Goal: Information Seeking & Learning: Learn about a topic

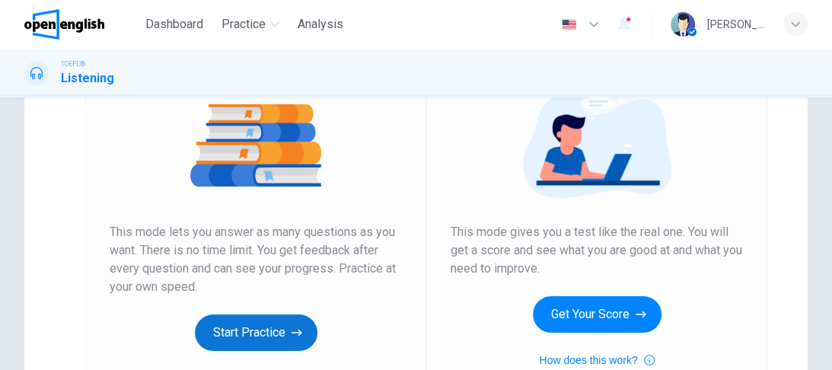
scroll to position [243, 0]
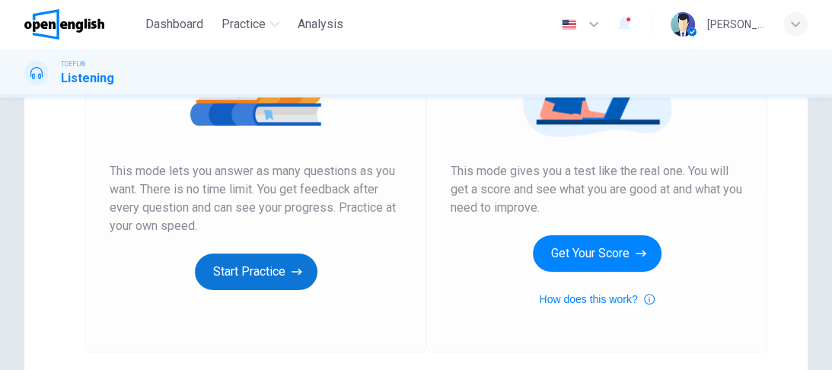
click at [274, 266] on button "Start Practice" at bounding box center [256, 271] width 122 height 37
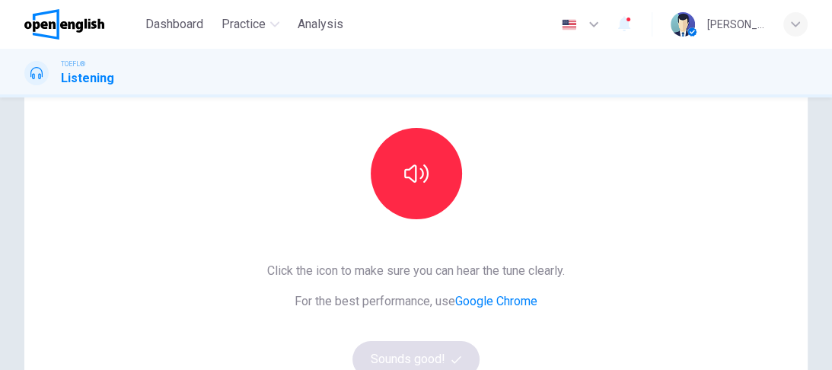
scroll to position [183, 0]
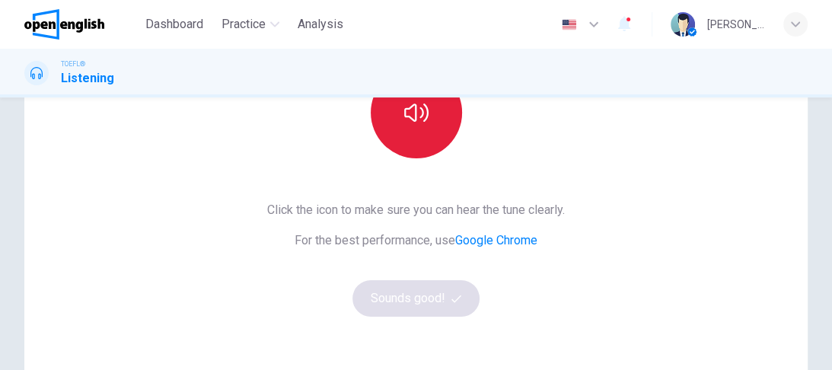
click at [412, 136] on button "button" at bounding box center [416, 112] width 91 height 91
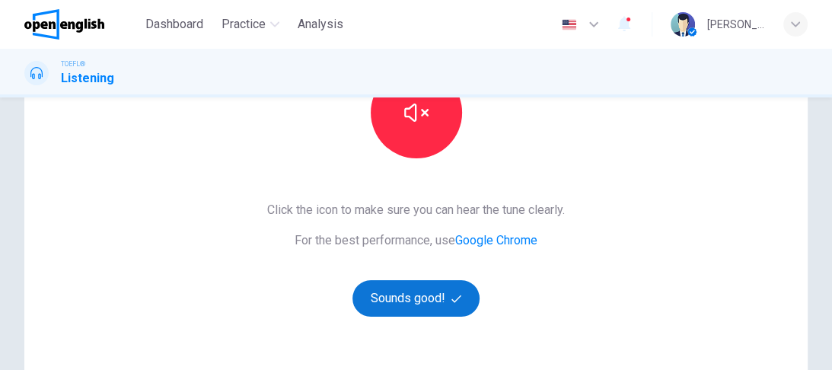
click at [444, 295] on button "Sounds good!" at bounding box center [416, 298] width 128 height 37
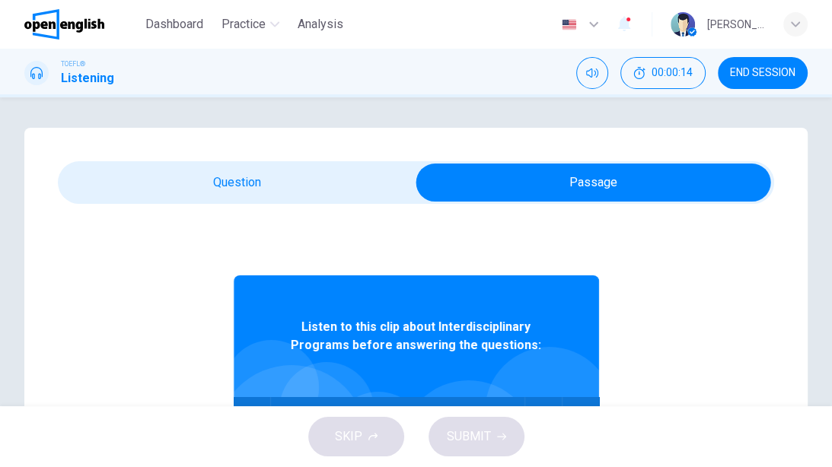
scroll to position [61, 0]
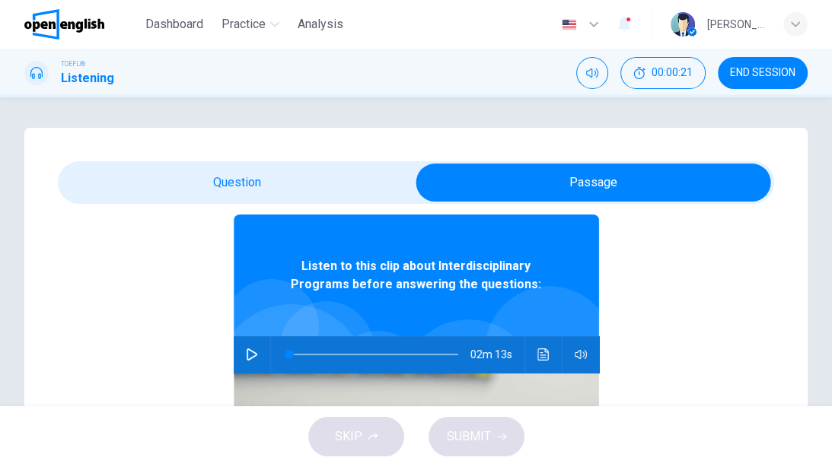
click at [246, 356] on icon "button" at bounding box center [252, 354] width 12 height 12
drag, startPoint x: 298, startPoint y: 352, endPoint x: 205, endPoint y: 340, distance: 93.6
click at [256, 355] on div "02m 13s" at bounding box center [416, 354] width 365 height 37
click at [246, 353] on icon "button" at bounding box center [252, 354] width 12 height 12
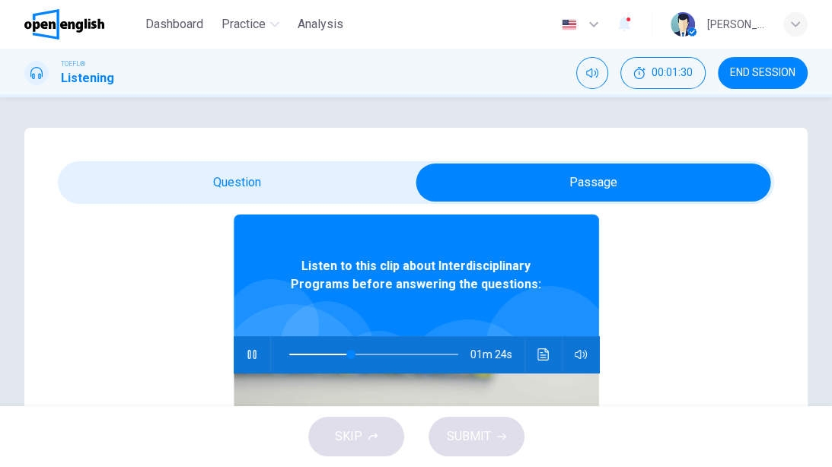
scroll to position [85, 0]
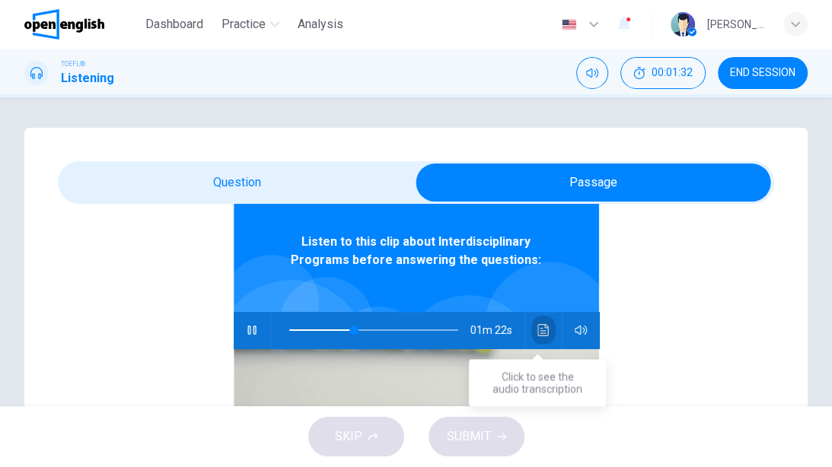
click at [539, 323] on button "Click to see the audio transcription" at bounding box center [543, 330] width 24 height 37
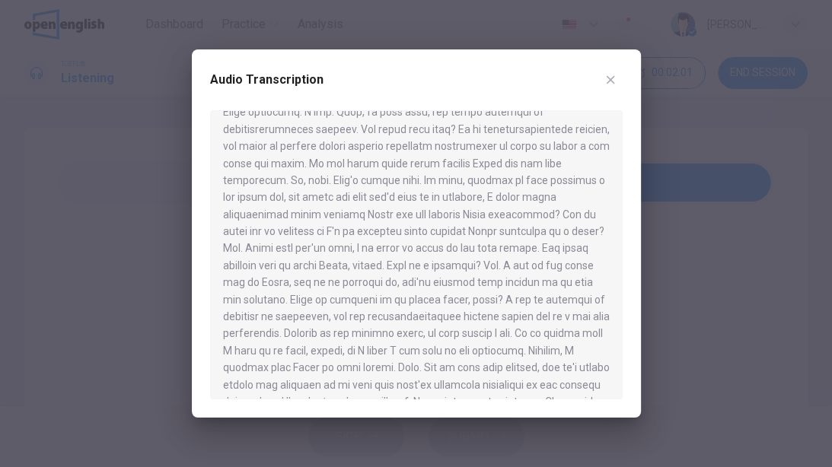
scroll to position [180, 0]
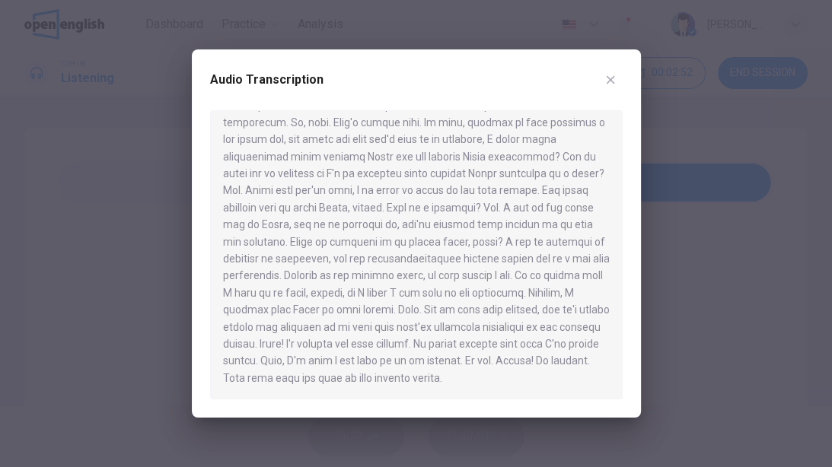
click at [612, 77] on icon "button" at bounding box center [610, 80] width 8 height 8
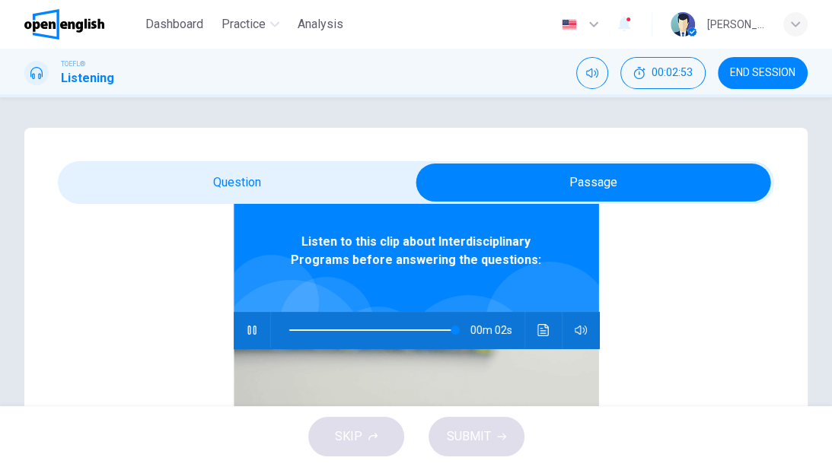
type input "**"
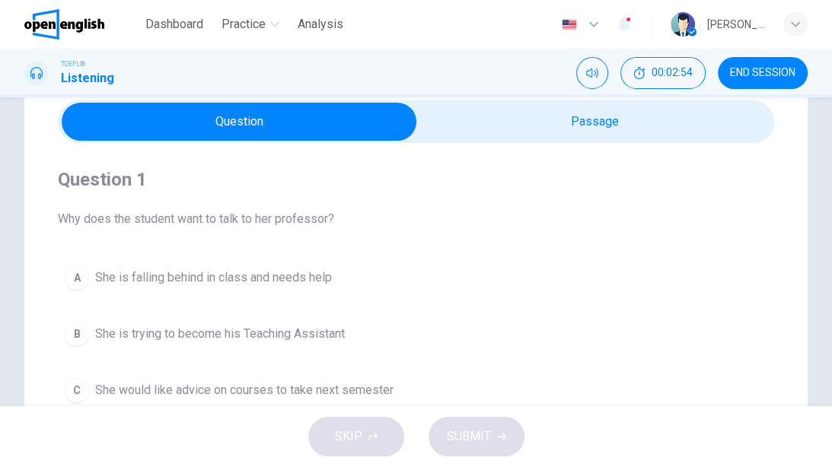
scroll to position [122, 0]
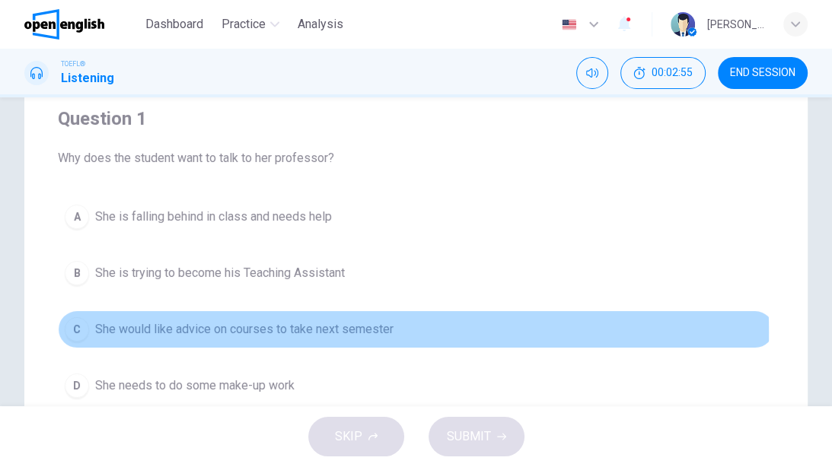
click at [174, 331] on span "She would like advice on courses to take next semester" at bounding box center [244, 329] width 298 height 18
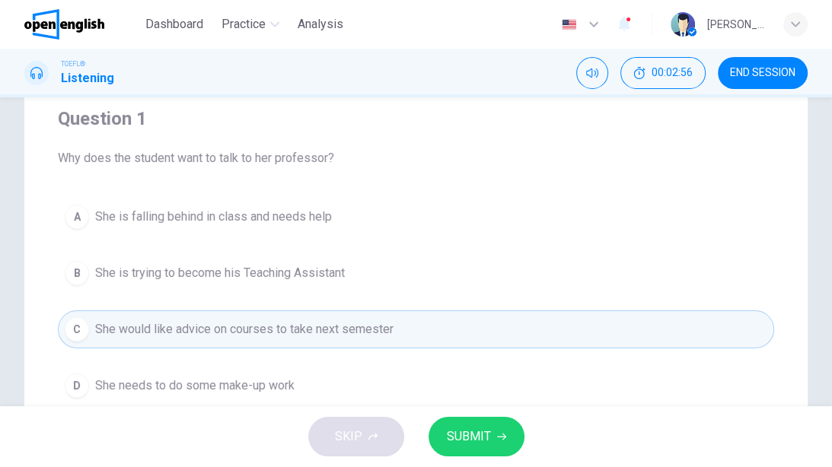
click at [484, 369] on span "SUBMIT" at bounding box center [469, 436] width 44 height 21
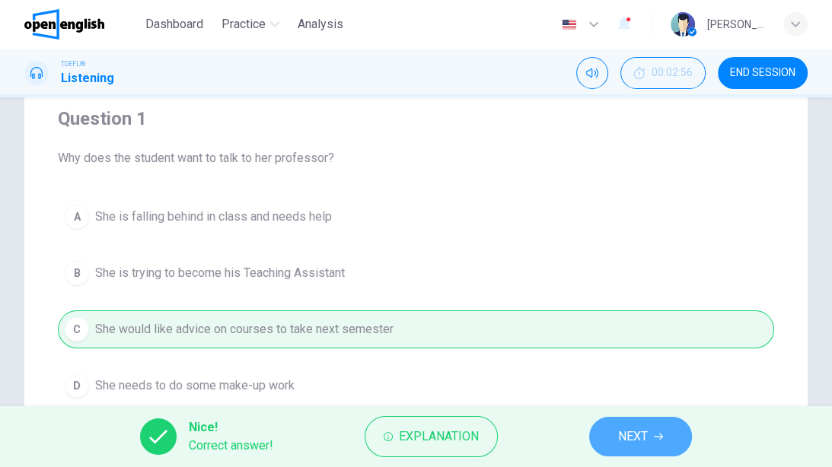
click at [650, 369] on button "NEXT" at bounding box center [640, 437] width 103 height 40
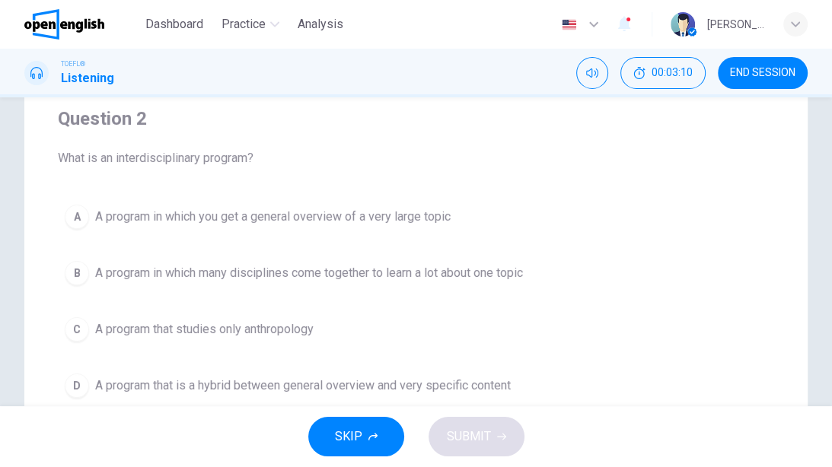
scroll to position [183, 0]
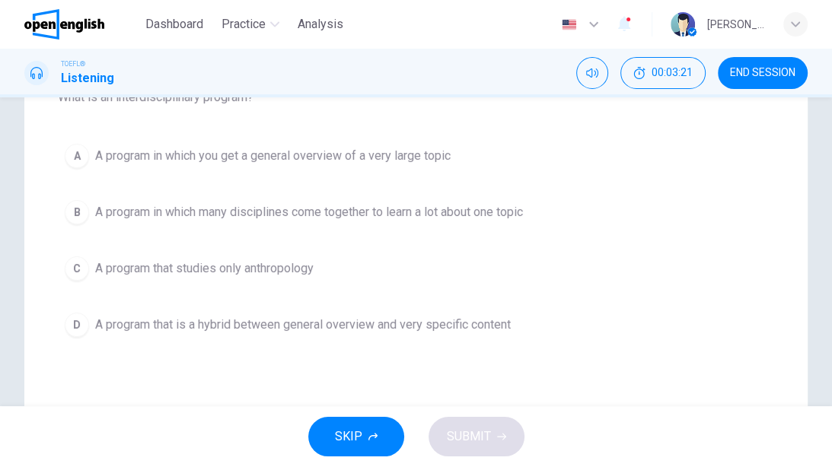
click at [253, 215] on span "A program in which many disciplines come together to learn a lot about one topic" at bounding box center [309, 212] width 428 height 18
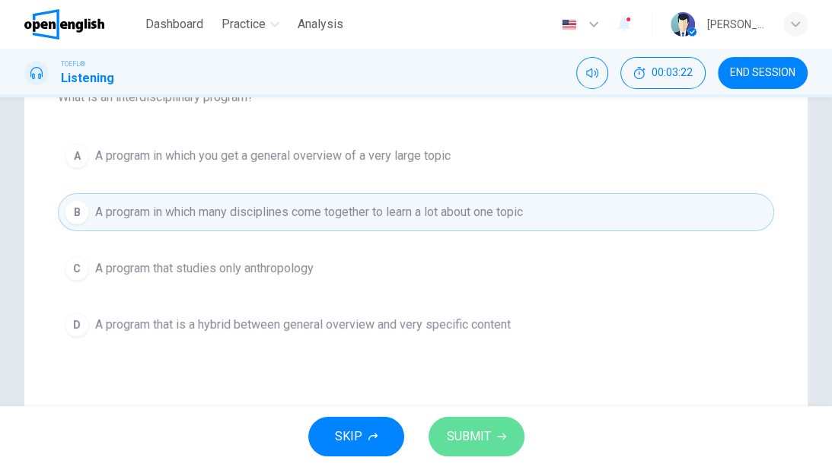
click at [490, 369] on button "SUBMIT" at bounding box center [476, 437] width 96 height 40
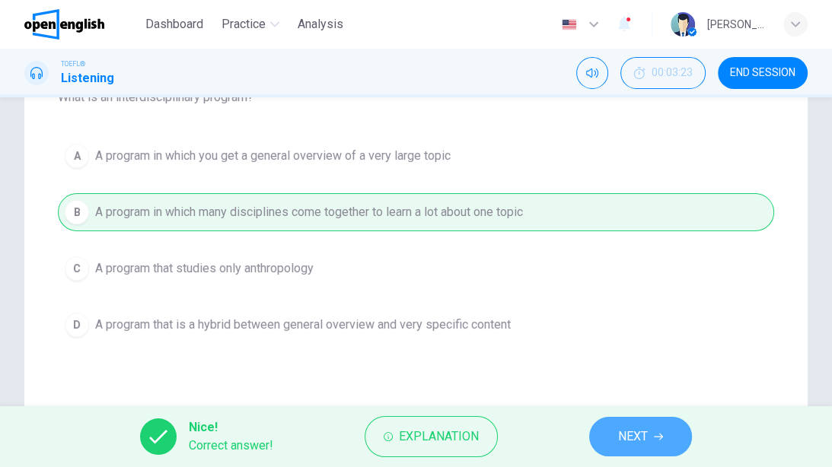
click at [624, 369] on span "NEXT" at bounding box center [633, 436] width 30 height 21
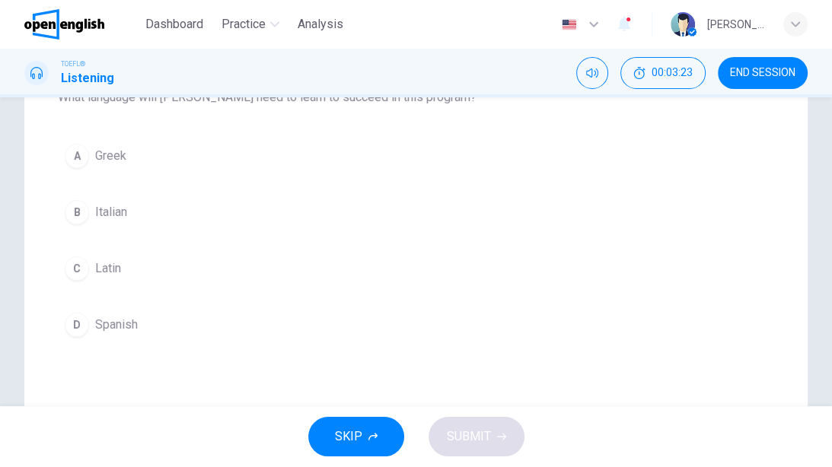
scroll to position [122, 0]
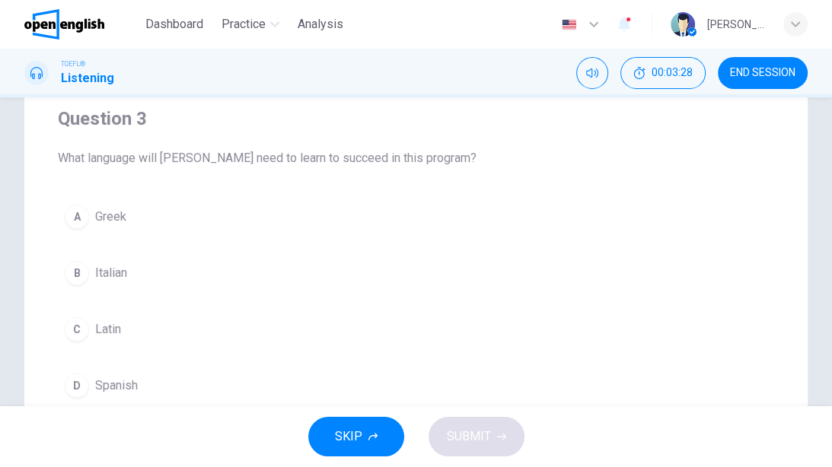
click at [105, 326] on span "Latin" at bounding box center [108, 329] width 26 height 18
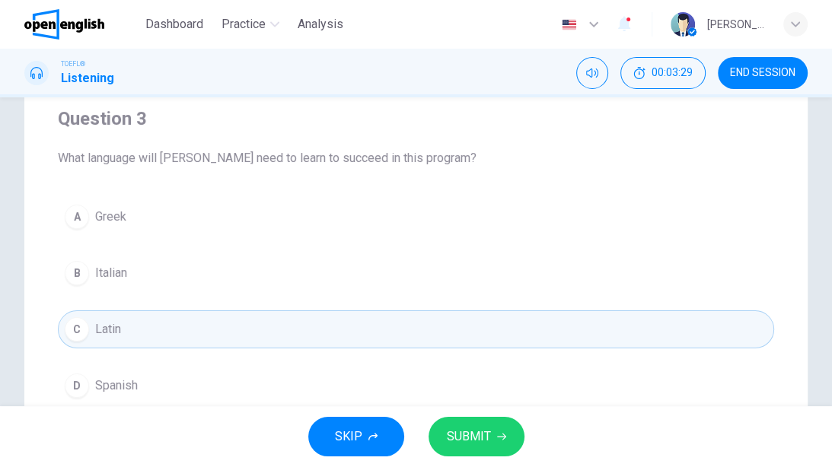
click at [504, 369] on button "SUBMIT" at bounding box center [476, 437] width 96 height 40
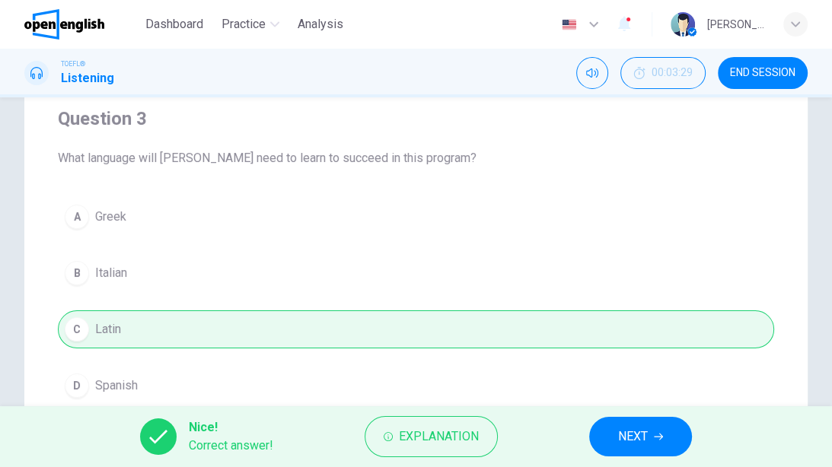
click at [600, 369] on button "NEXT" at bounding box center [640, 437] width 103 height 40
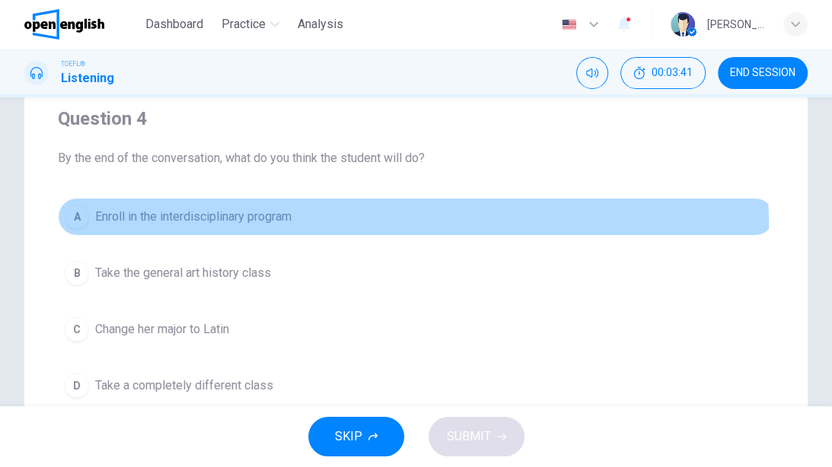
click at [241, 228] on button "A Enroll in the interdisciplinary program" at bounding box center [416, 217] width 716 height 38
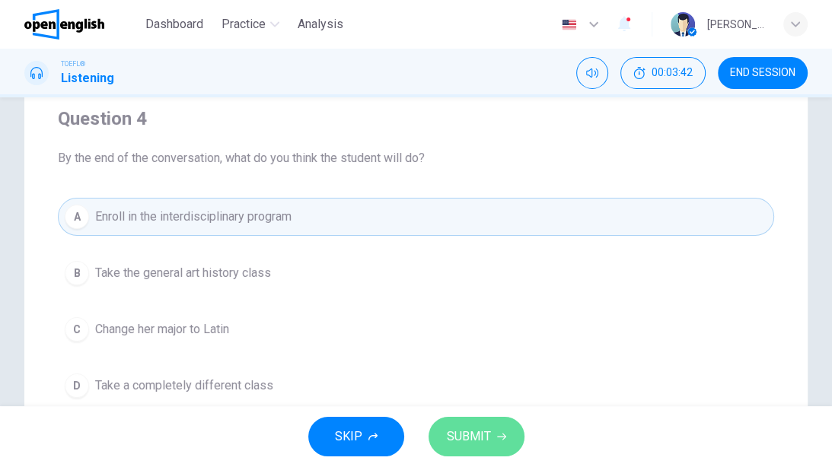
click at [488, 369] on span "SUBMIT" at bounding box center [469, 436] width 44 height 21
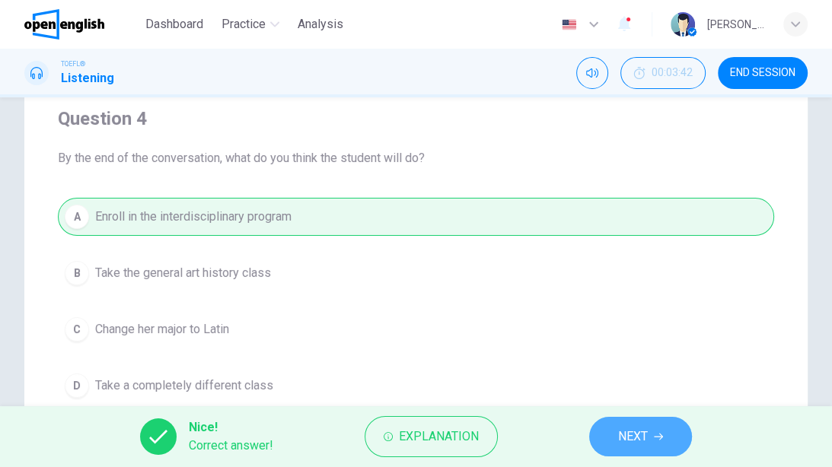
click at [614, 369] on button "NEXT" at bounding box center [640, 437] width 103 height 40
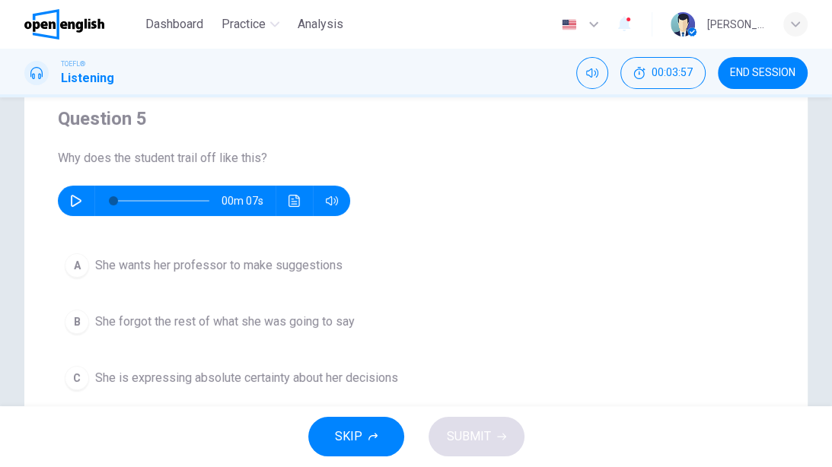
click at [234, 248] on button "A She wants her professor to make suggestions" at bounding box center [416, 265] width 716 height 38
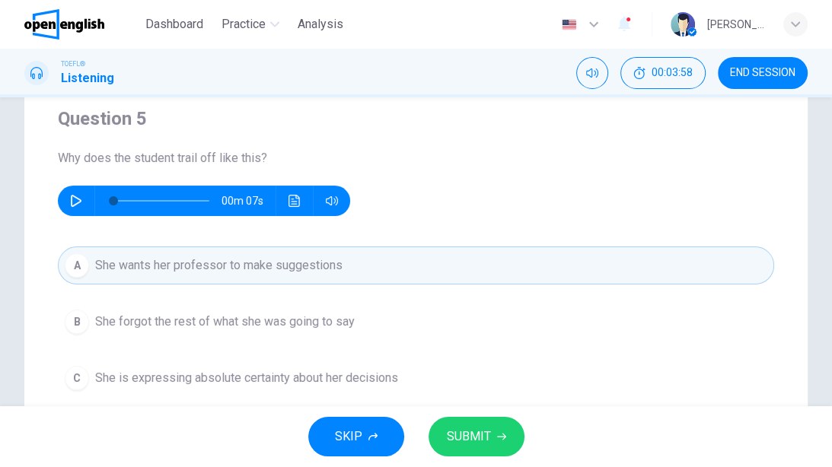
scroll to position [183, 0]
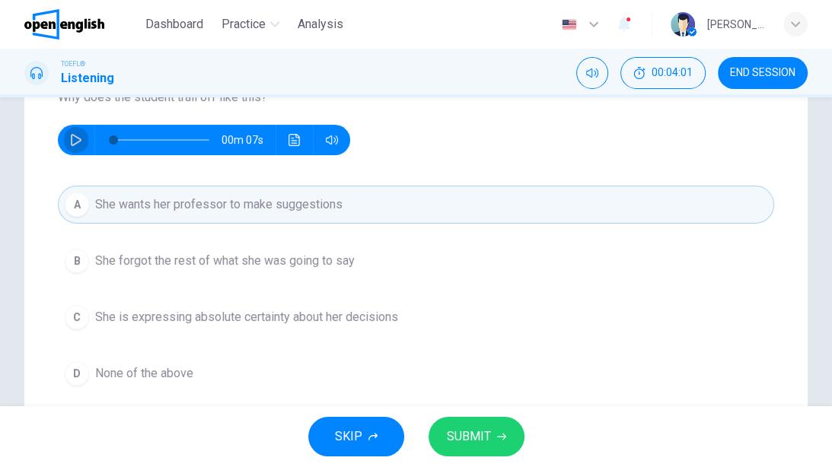
click at [74, 142] on icon "button" at bounding box center [76, 140] width 12 height 12
type input "*"
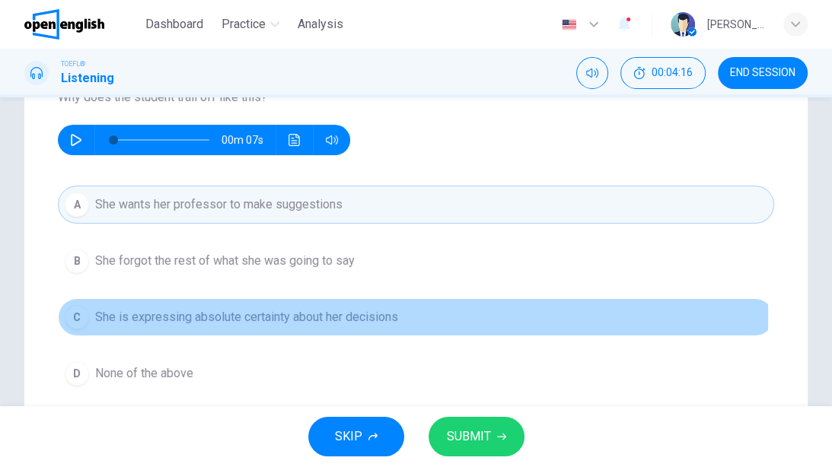
click at [231, 316] on span "She is expressing absolute certainty about her decisions" at bounding box center [246, 317] width 303 height 18
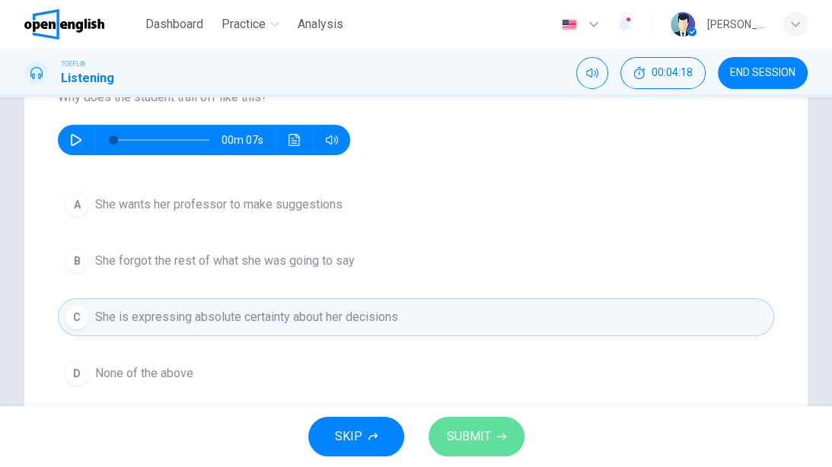
click at [485, 369] on span "SUBMIT" at bounding box center [469, 436] width 44 height 21
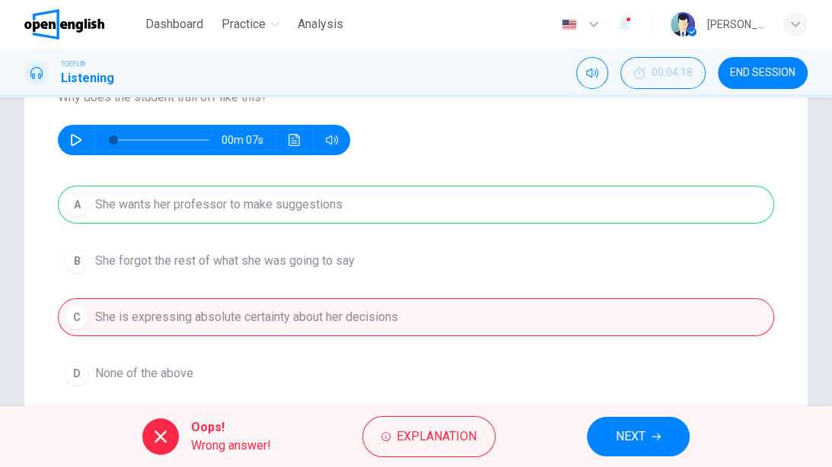
click at [624, 369] on span "NEXT" at bounding box center [630, 436] width 30 height 21
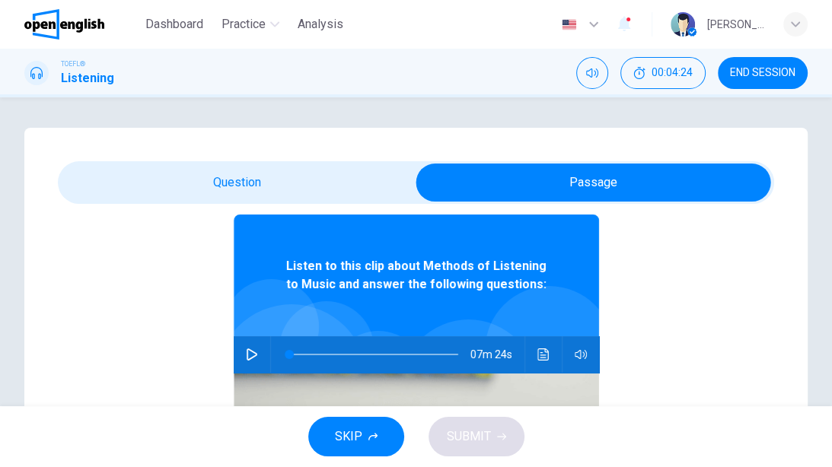
scroll to position [85, 0]
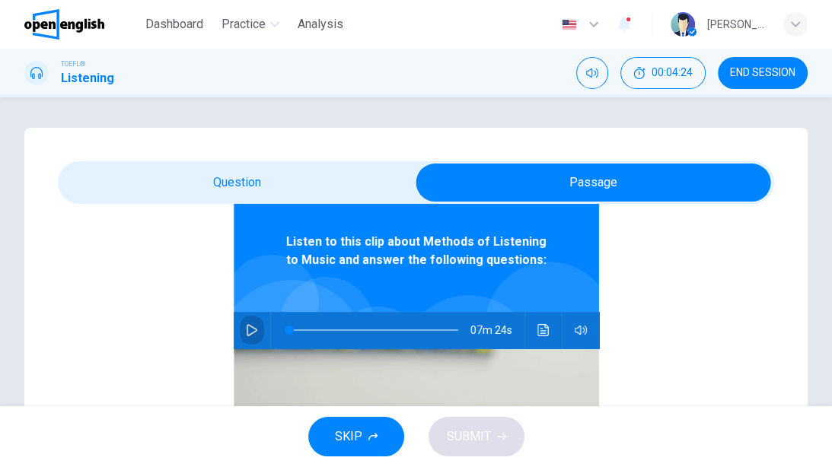
click at [256, 329] on button "button" at bounding box center [252, 330] width 24 height 37
click at [543, 332] on button "Click to see the audio transcription" at bounding box center [543, 330] width 24 height 37
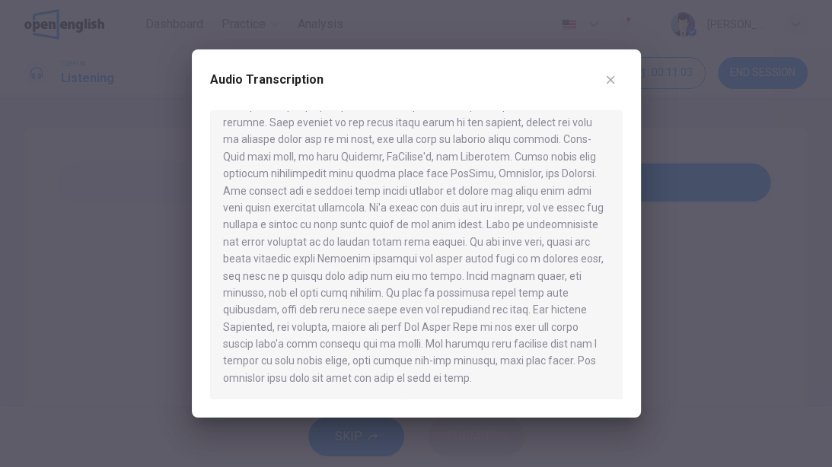
scroll to position [1117, 0]
type input "*"
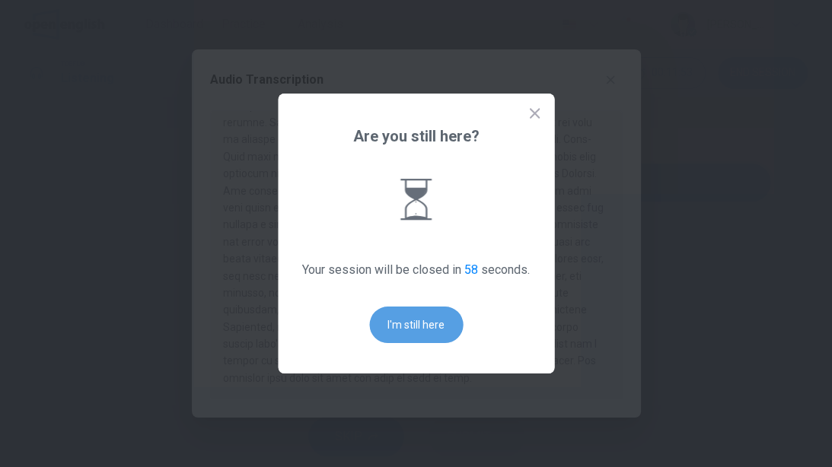
click at [431, 319] on button "I'm still here" at bounding box center [416, 325] width 94 height 37
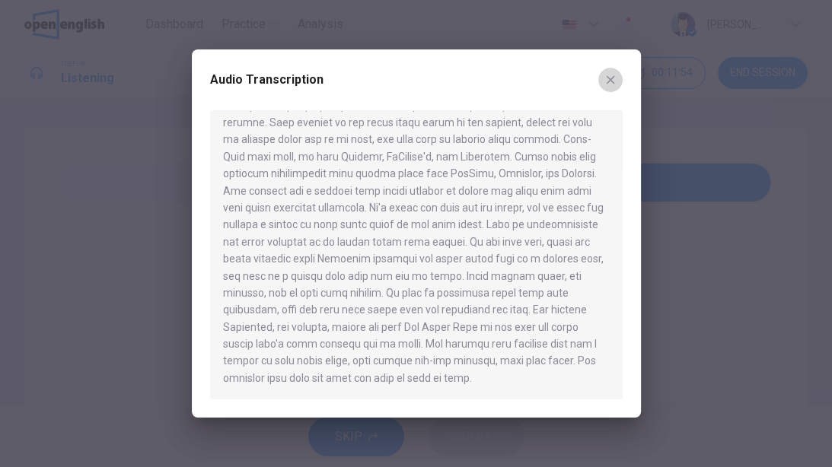
click at [615, 85] on icon "button" at bounding box center [610, 80] width 12 height 12
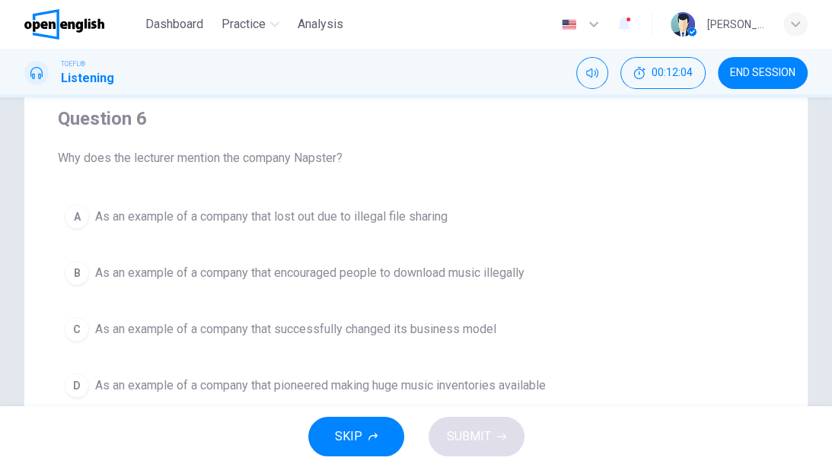
scroll to position [183, 0]
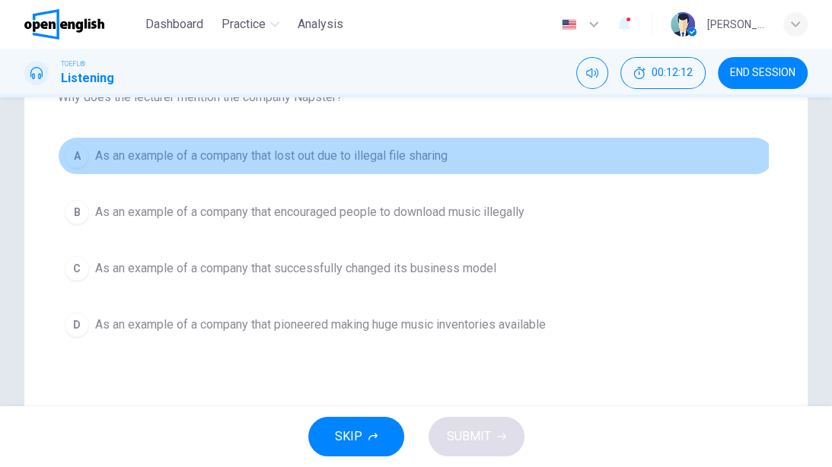
click at [292, 155] on span "As an example of a company that lost out due to illegal file sharing" at bounding box center [271, 156] width 352 height 18
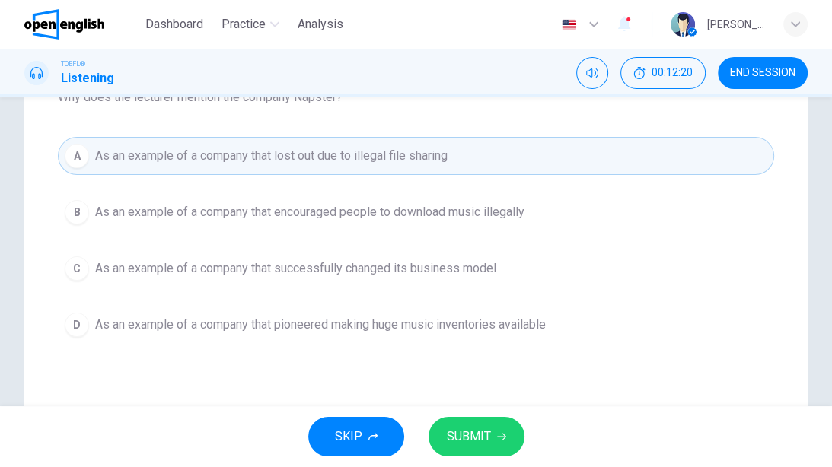
scroll to position [363, 0]
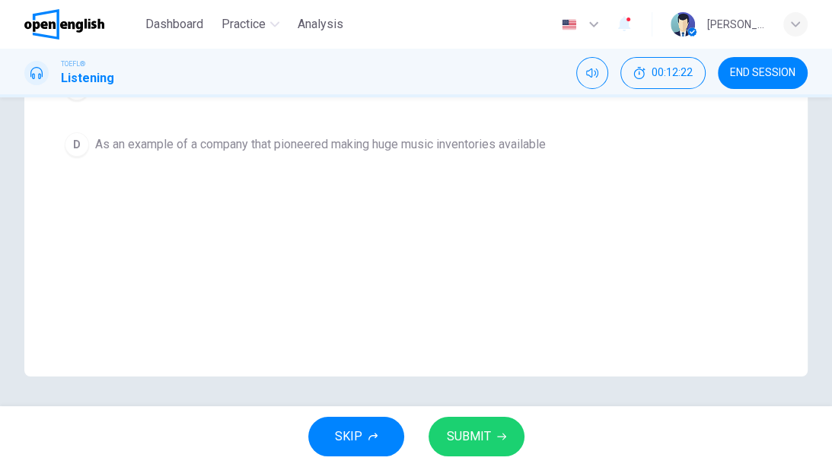
click at [490, 369] on button "SUBMIT" at bounding box center [476, 437] width 96 height 40
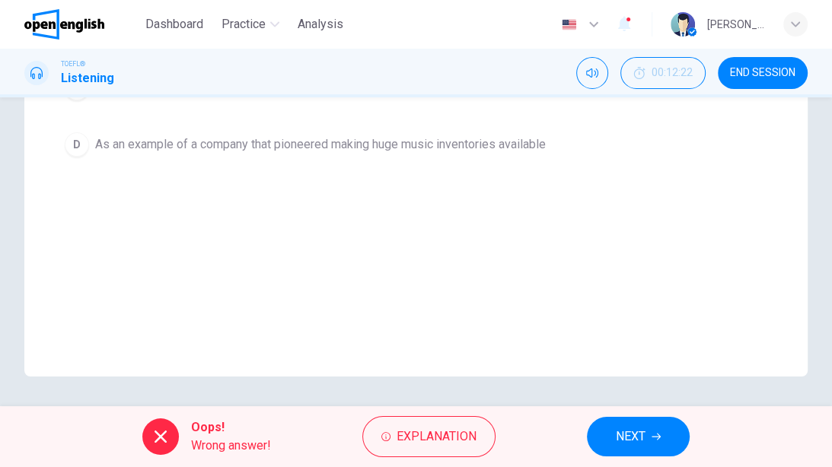
scroll to position [241, 0]
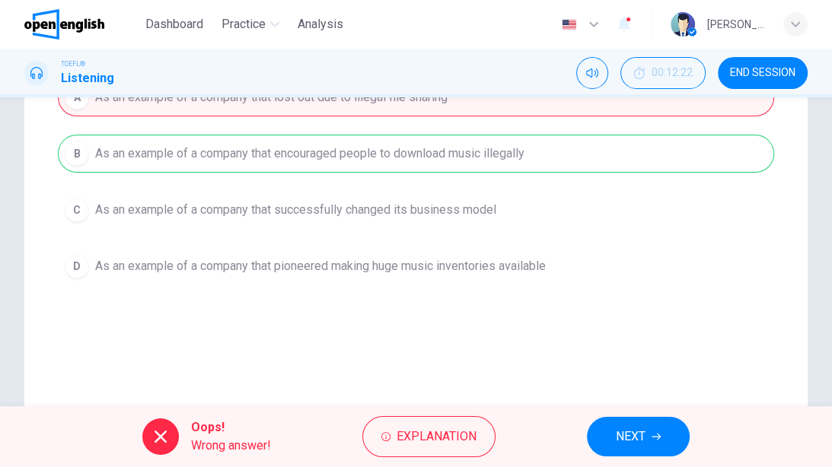
click at [607, 369] on div "Oops! Wrong answer! Explanation NEXT" at bounding box center [416, 436] width 832 height 61
click at [633, 369] on span "NEXT" at bounding box center [630, 436] width 30 height 21
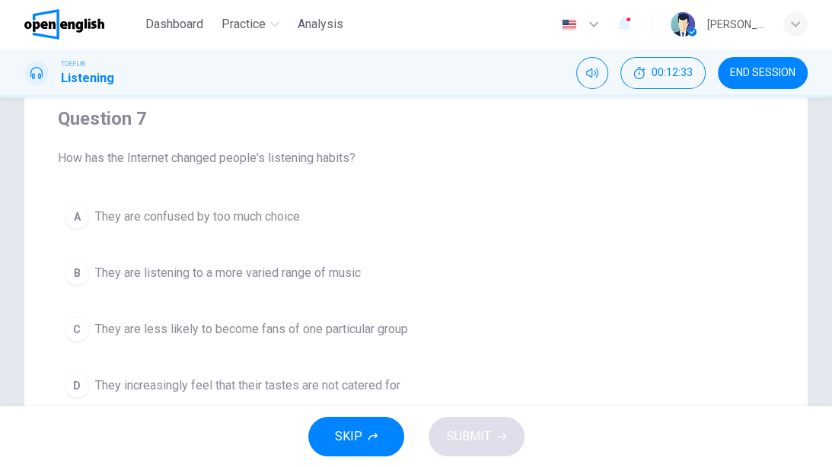
scroll to position [183, 0]
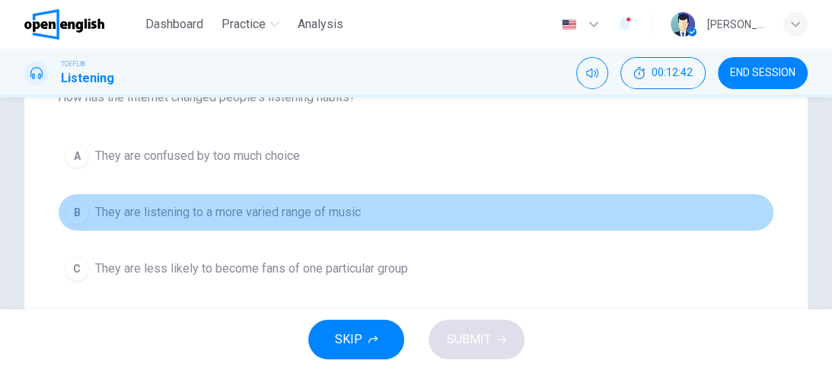
click at [498, 216] on button "B They are listening to a more varied range of music" at bounding box center [416, 212] width 716 height 38
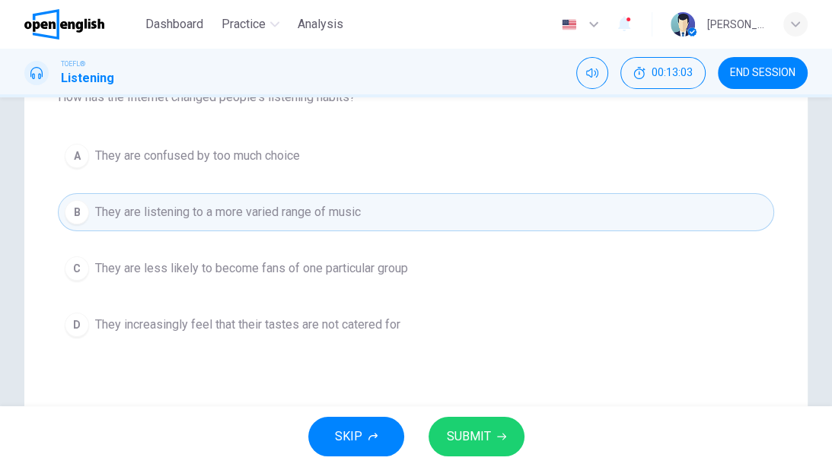
click at [487, 369] on span "SUBMIT" at bounding box center [469, 436] width 44 height 21
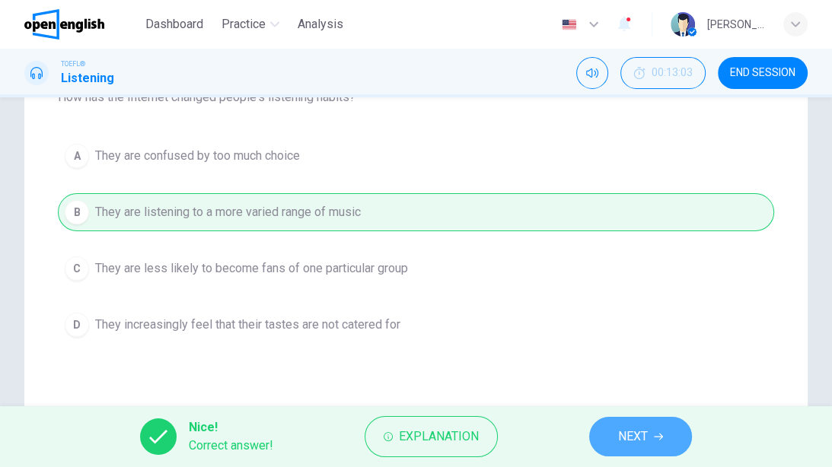
click at [621, 369] on span "NEXT" at bounding box center [633, 436] width 30 height 21
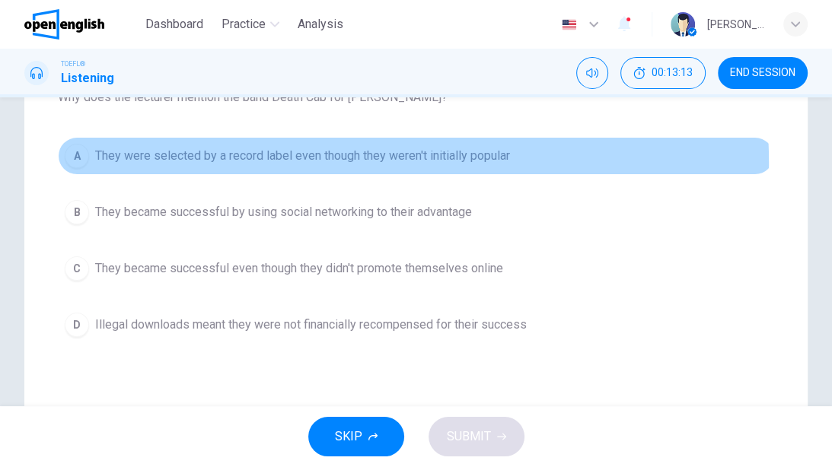
click at [283, 163] on span "They were selected by a record label even though they weren't initially popular" at bounding box center [302, 156] width 415 height 18
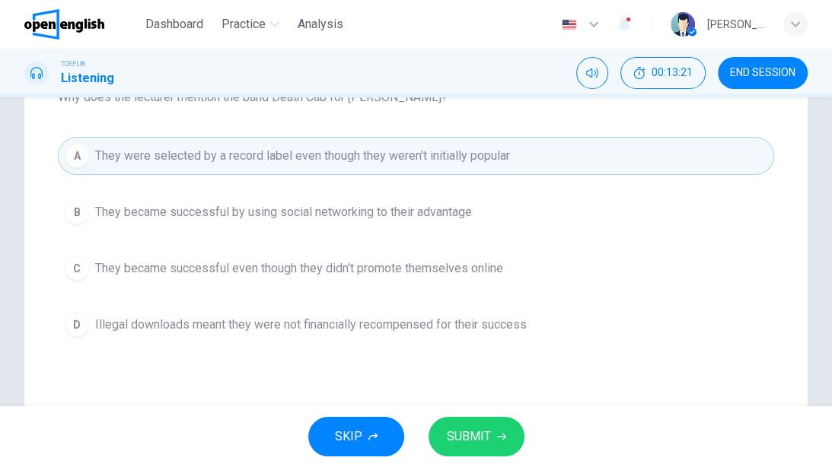
click at [307, 277] on button "C They became successful even though they didn't promote themselves online" at bounding box center [416, 269] width 716 height 38
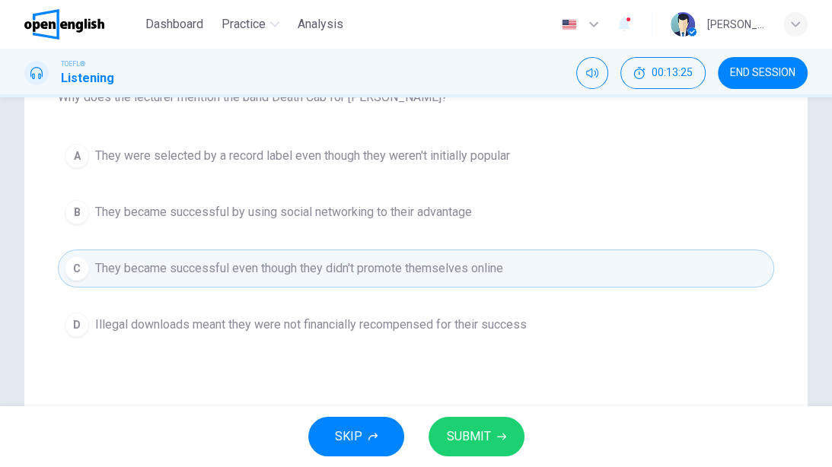
click at [493, 369] on button "SUBMIT" at bounding box center [476, 437] width 96 height 40
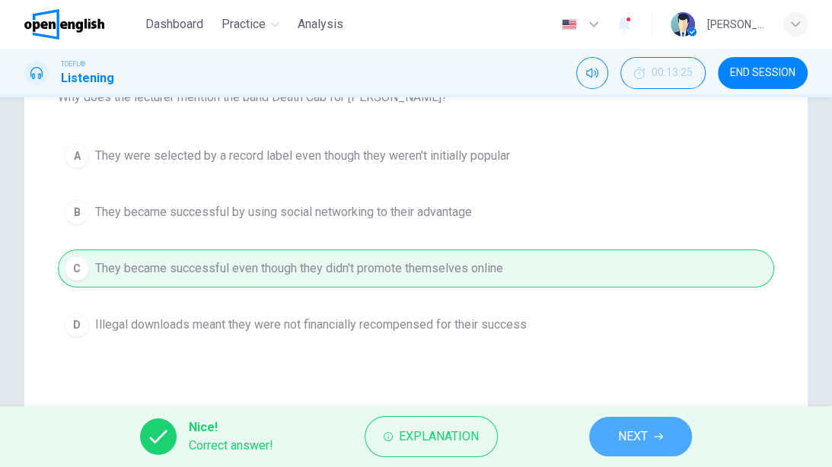
click at [624, 369] on span "NEXT" at bounding box center [633, 436] width 30 height 21
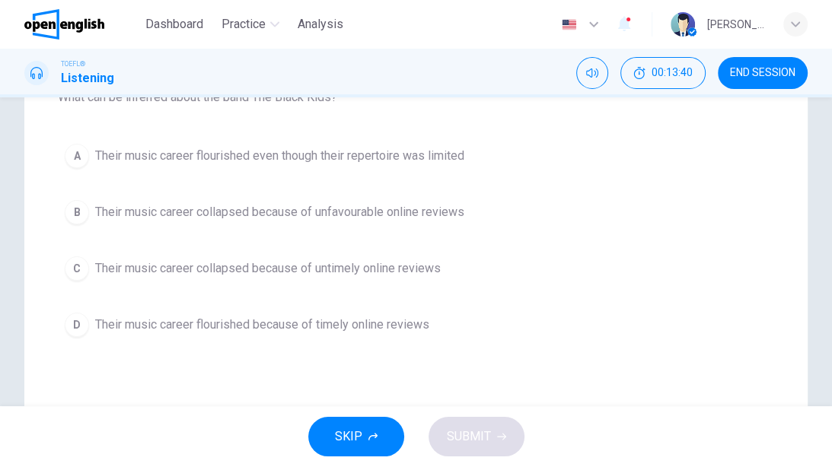
click at [376, 219] on span "Their music career collapsed because of unfavourable online reviews" at bounding box center [279, 212] width 369 height 18
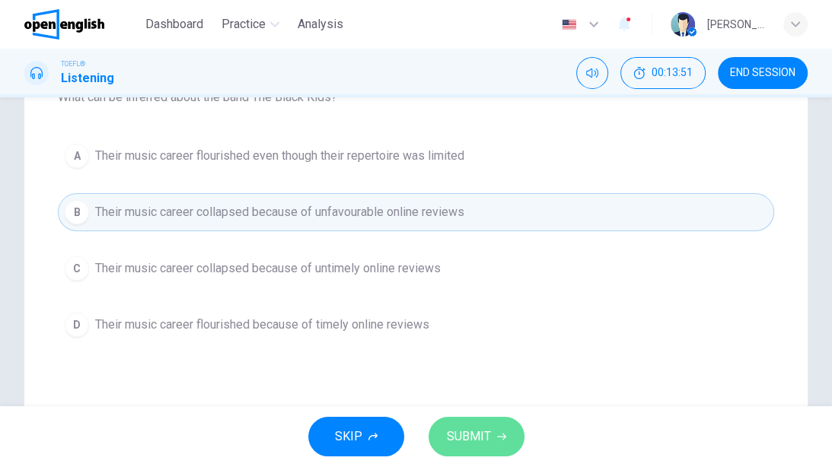
click at [497, 369] on icon "button" at bounding box center [501, 436] width 9 height 9
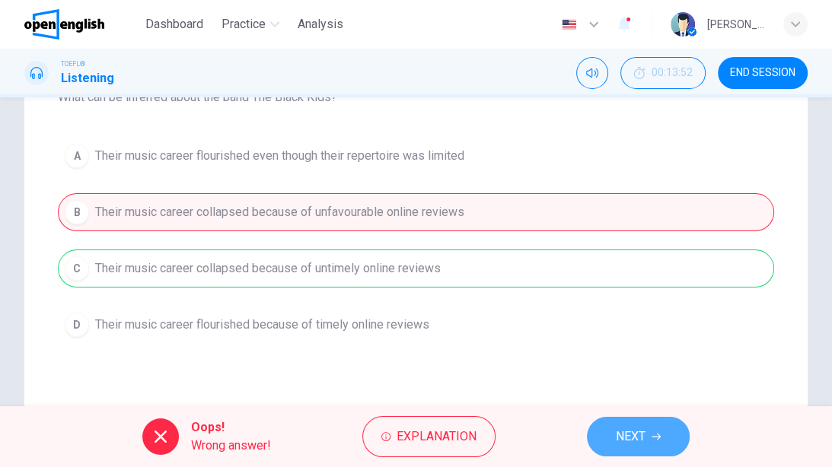
click at [635, 369] on span "NEXT" at bounding box center [630, 436] width 30 height 21
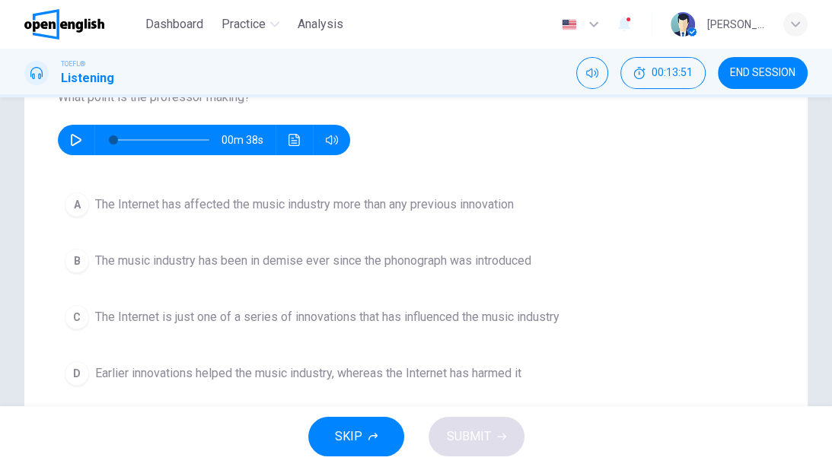
scroll to position [0, 0]
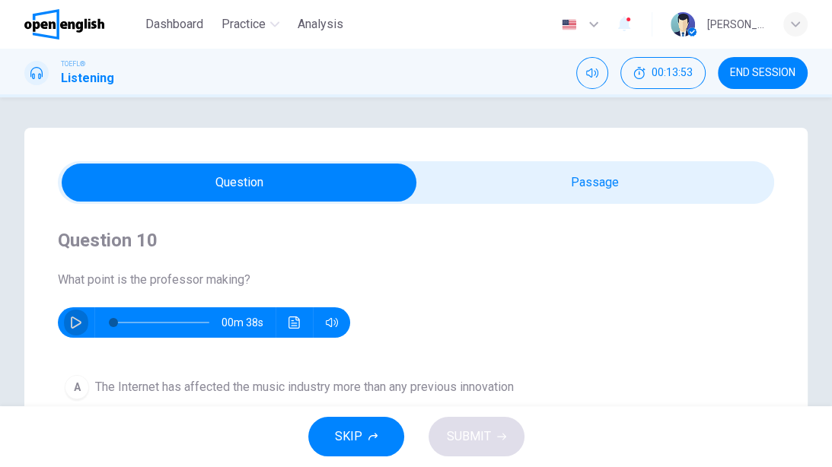
click at [85, 315] on button "button" at bounding box center [76, 322] width 24 height 30
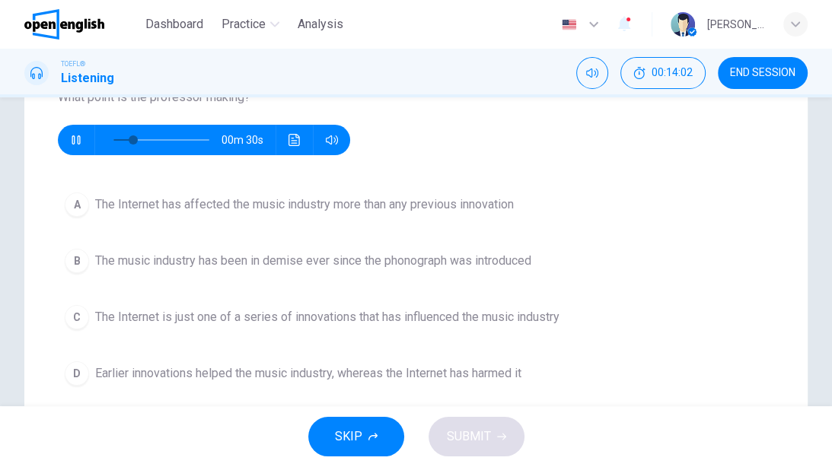
scroll to position [243, 0]
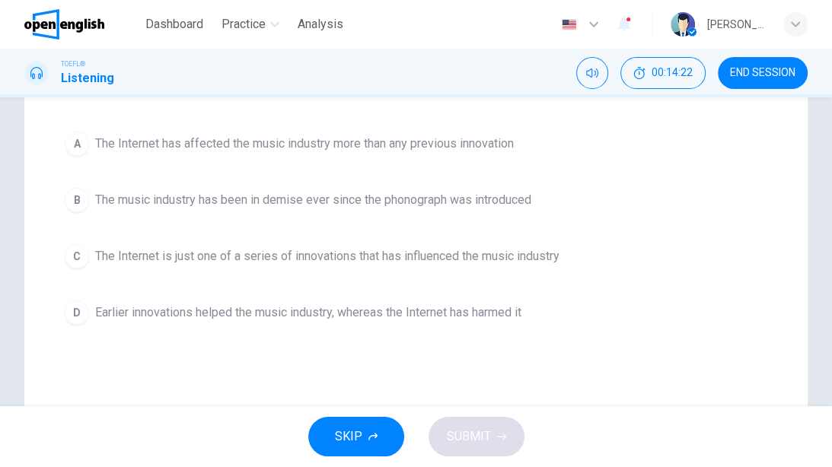
click at [302, 262] on span "The Internet is just one of a series of innovations that has influenced the mus…" at bounding box center [327, 256] width 464 height 18
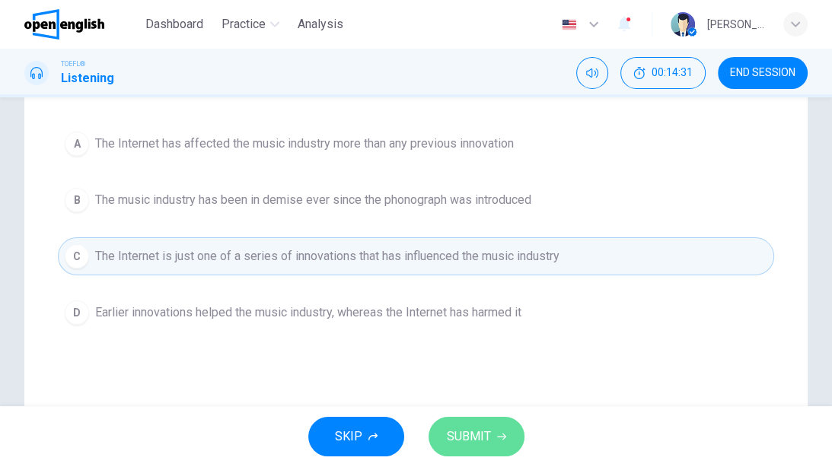
click at [489, 369] on button "SUBMIT" at bounding box center [476, 437] width 96 height 40
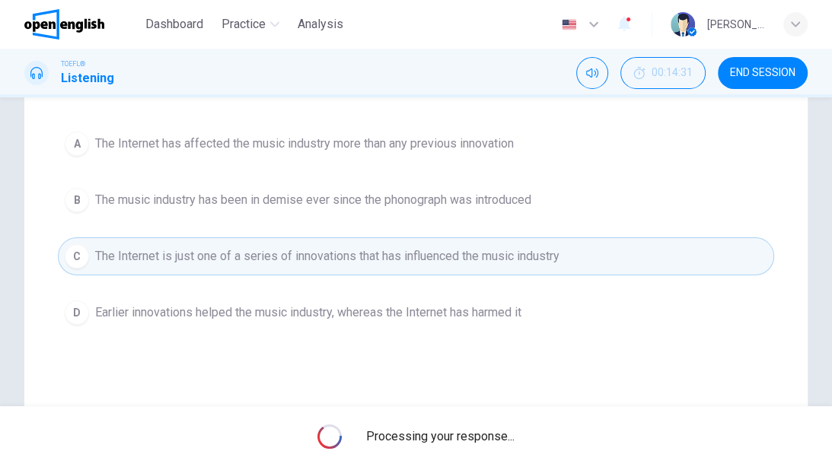
type input "*"
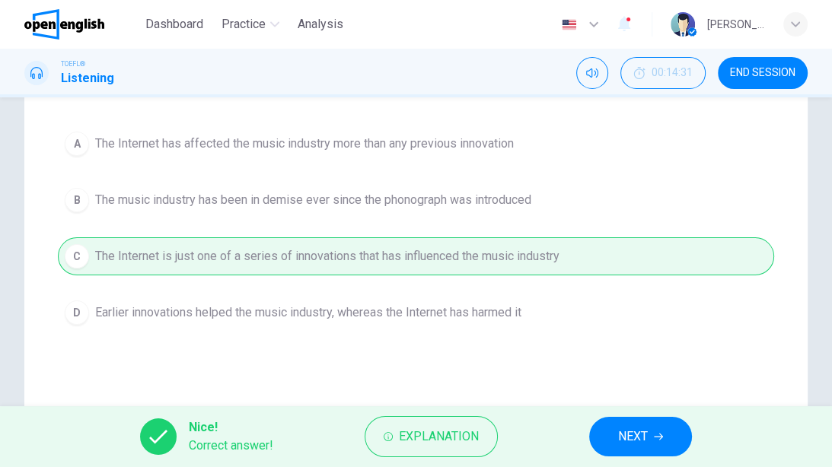
click at [639, 369] on span "NEXT" at bounding box center [633, 436] width 30 height 21
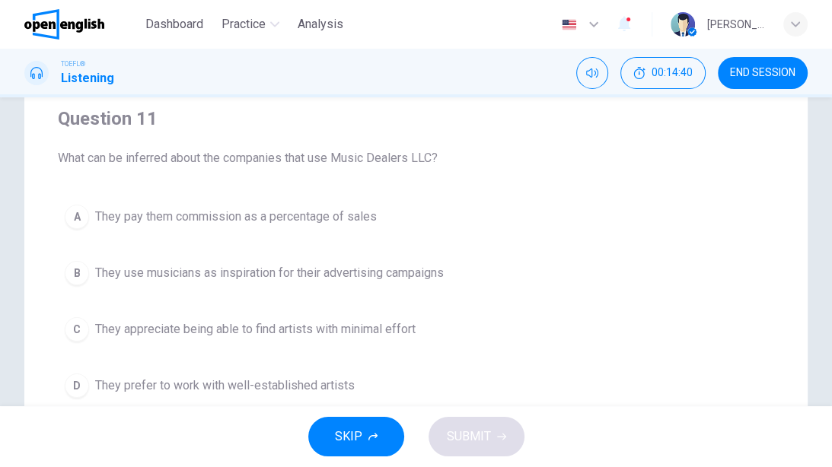
scroll to position [183, 0]
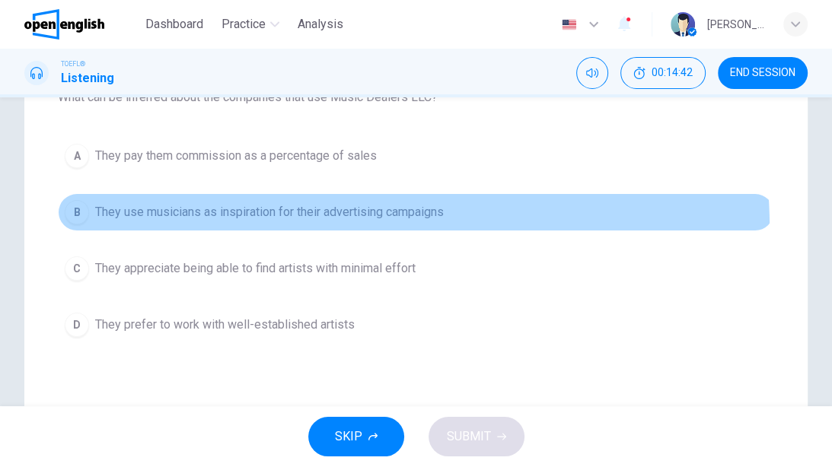
click at [294, 228] on button "B They use musicians as inspiration for their advertising campaigns" at bounding box center [416, 212] width 716 height 38
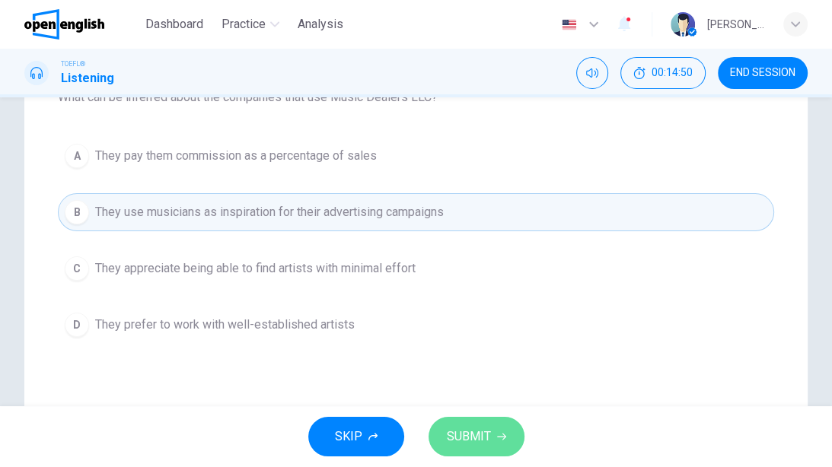
click at [499, 369] on button "SUBMIT" at bounding box center [476, 437] width 96 height 40
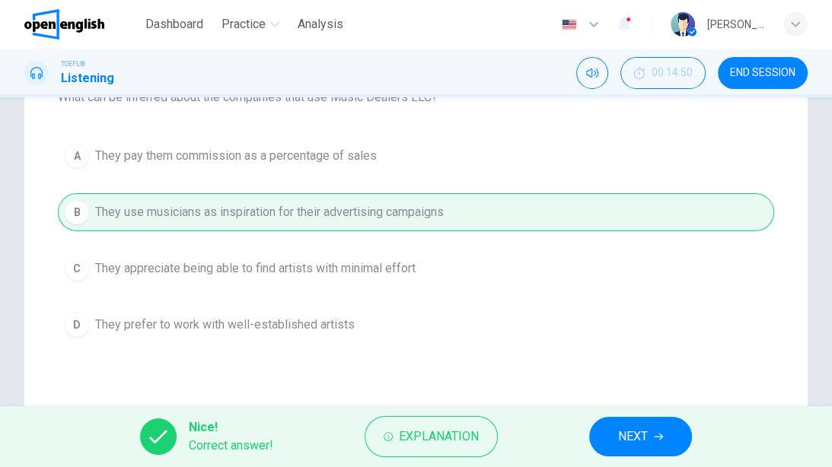
click at [620, 369] on span "NEXT" at bounding box center [633, 436] width 30 height 21
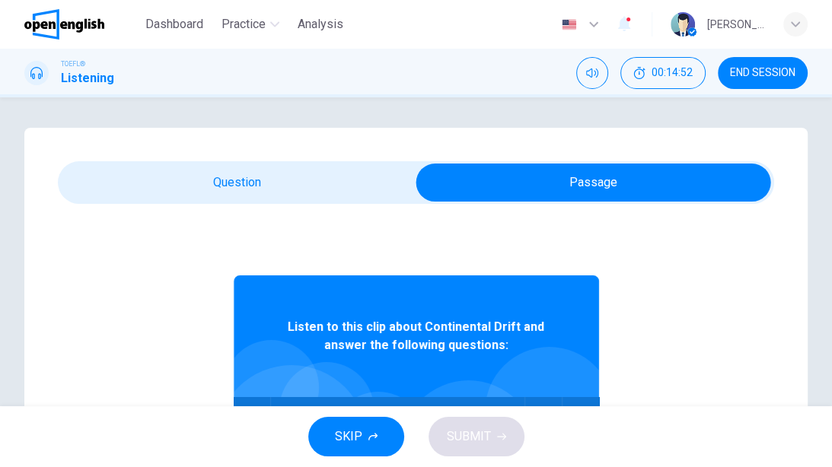
scroll to position [61, 0]
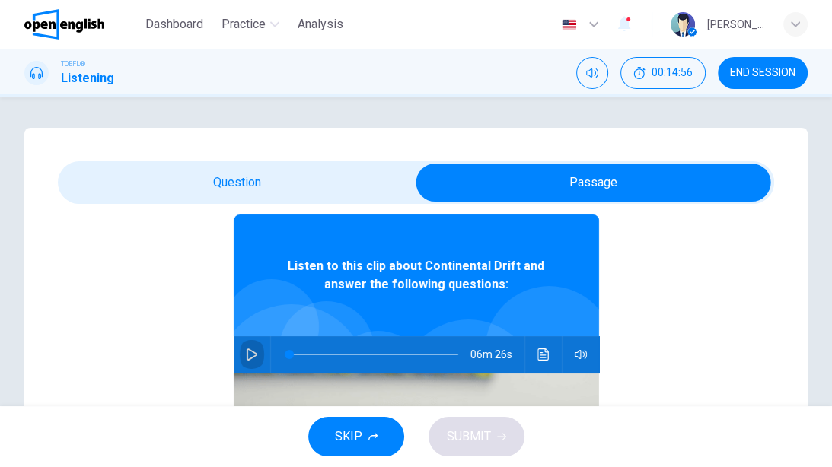
click at [240, 351] on button "button" at bounding box center [252, 354] width 24 height 37
click at [531, 358] on button "Click to see the audio transcription" at bounding box center [543, 354] width 24 height 37
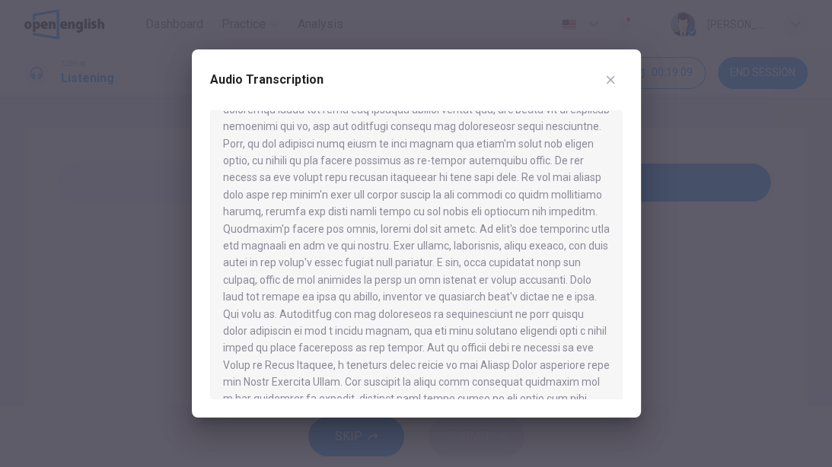
scroll to position [730, 0]
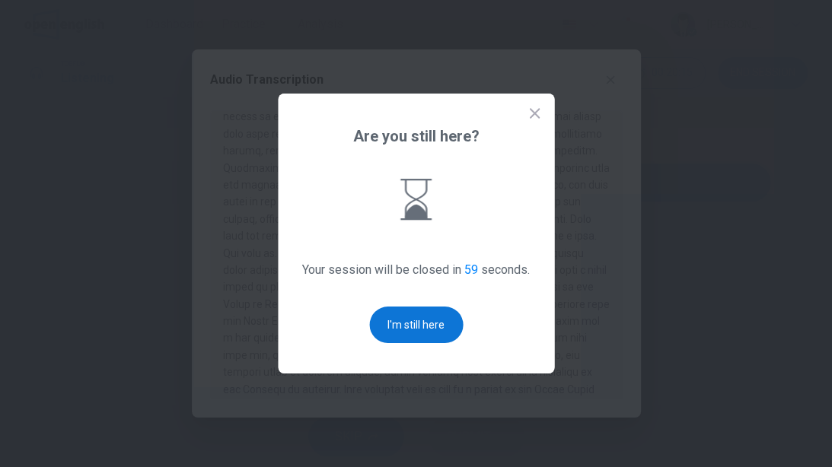
click at [394, 336] on button "I'm still here" at bounding box center [416, 325] width 94 height 37
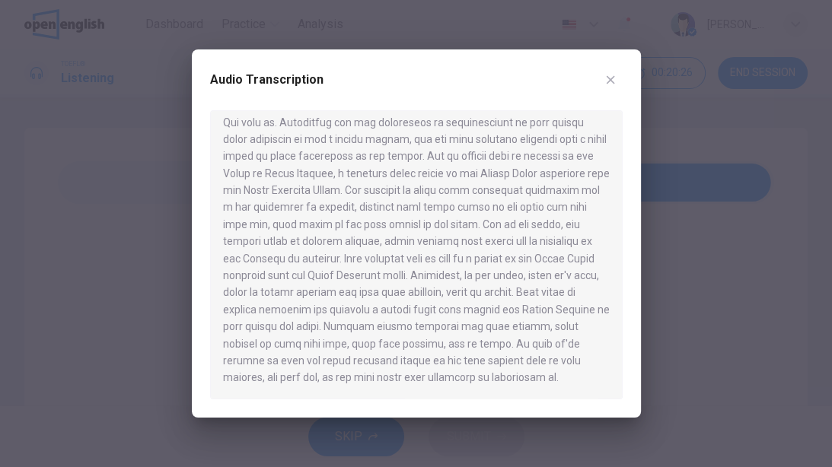
scroll to position [912, 0]
type input "*"
click at [614, 80] on icon "button" at bounding box center [610, 80] width 12 height 12
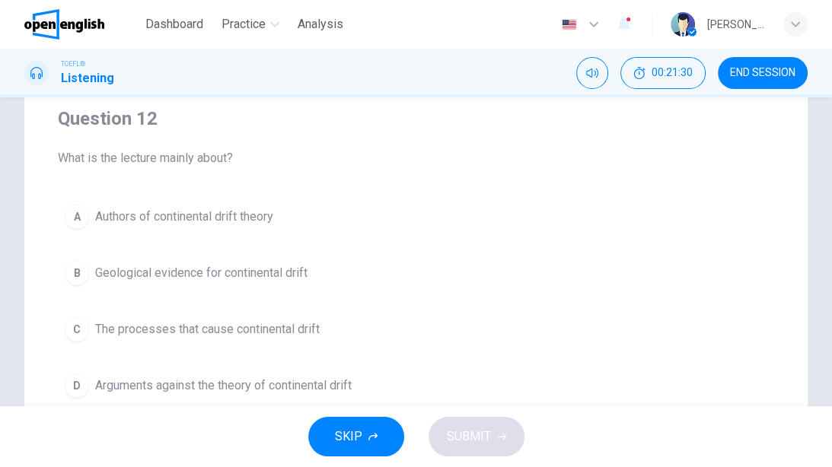
scroll to position [183, 0]
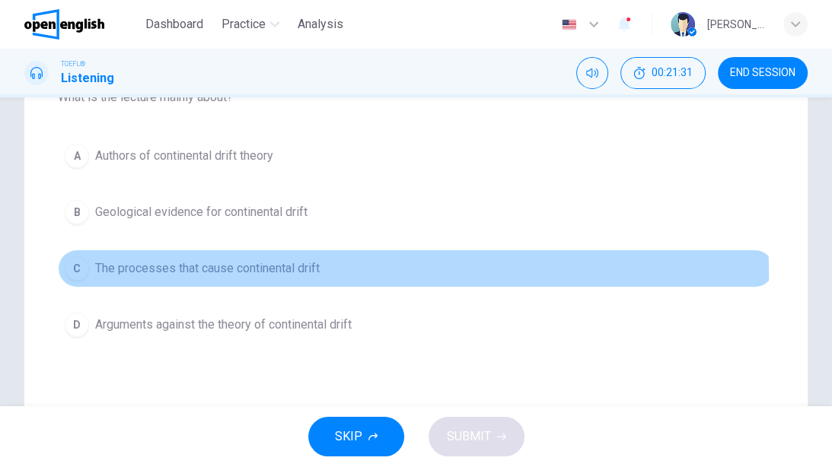
click at [204, 275] on span "The processes that cause continental drift" at bounding box center [207, 268] width 224 height 18
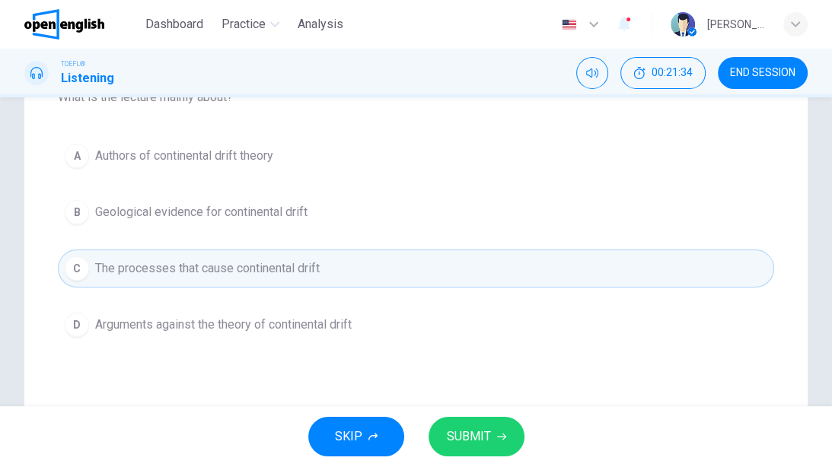
click at [254, 321] on span "Arguments against the theory of continental drift" at bounding box center [223, 325] width 256 height 18
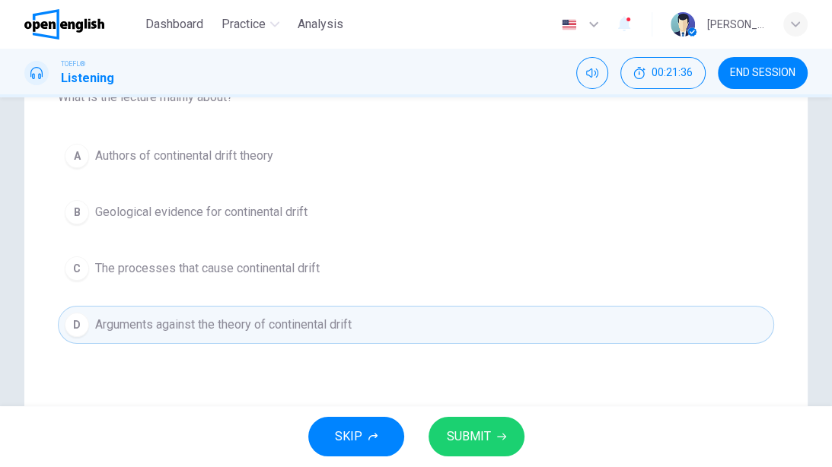
click at [489, 369] on button "SUBMIT" at bounding box center [476, 437] width 96 height 40
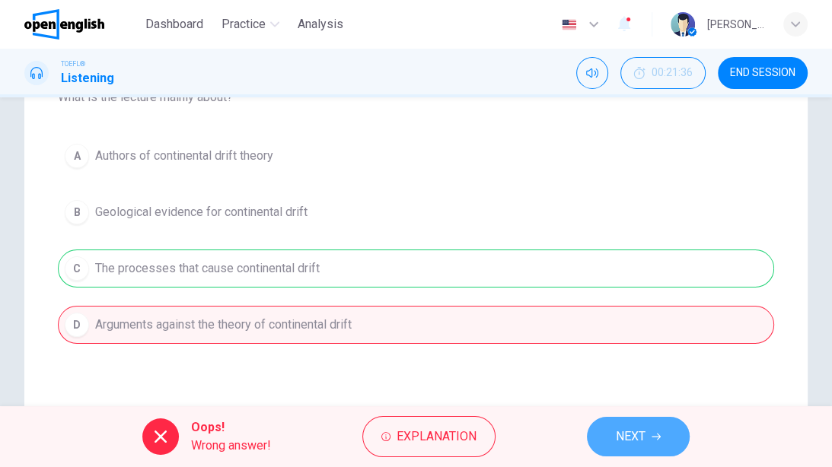
click at [642, 369] on span "NEXT" at bounding box center [630, 436] width 30 height 21
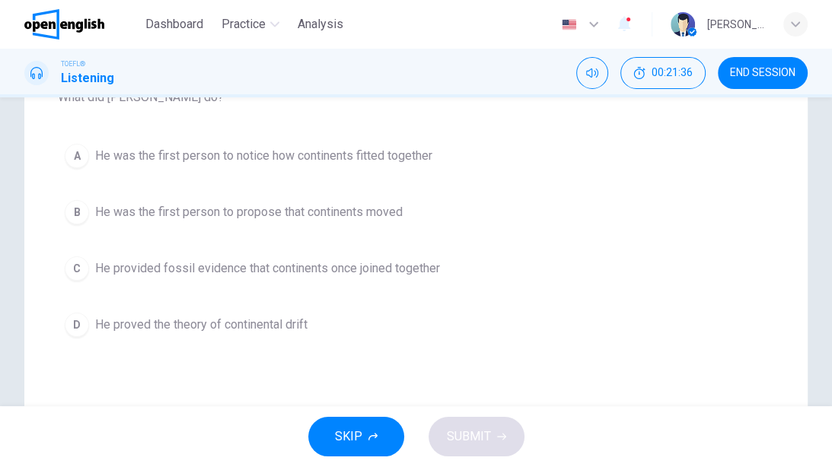
scroll to position [122, 0]
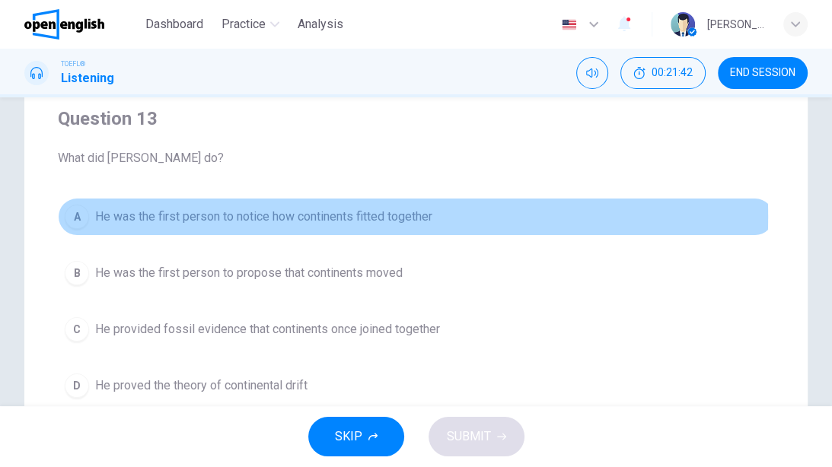
click at [283, 217] on span "He was the first person to notice how continents fitted together" at bounding box center [263, 217] width 337 height 18
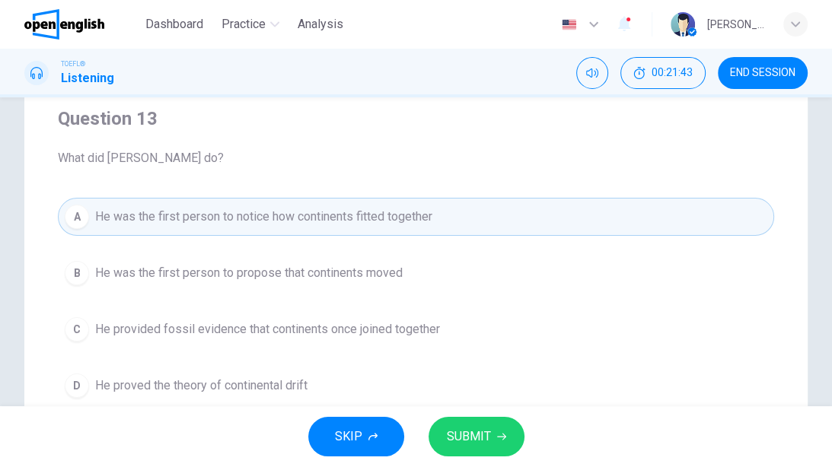
scroll to position [183, 0]
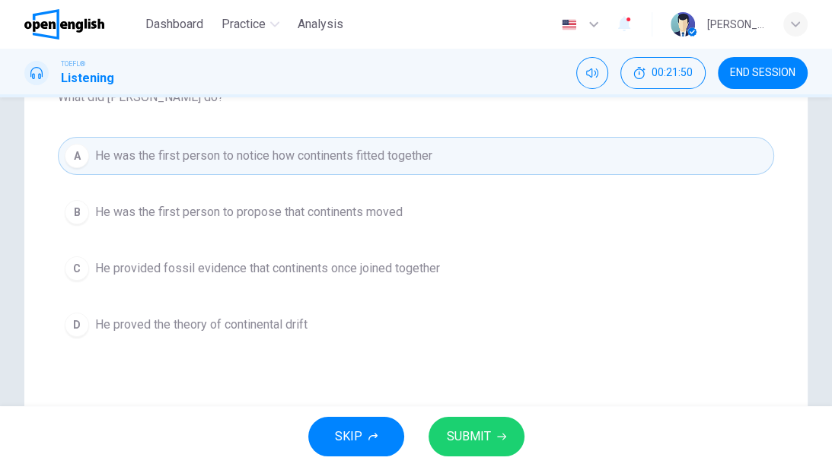
click at [510, 369] on button "SUBMIT" at bounding box center [476, 437] width 96 height 40
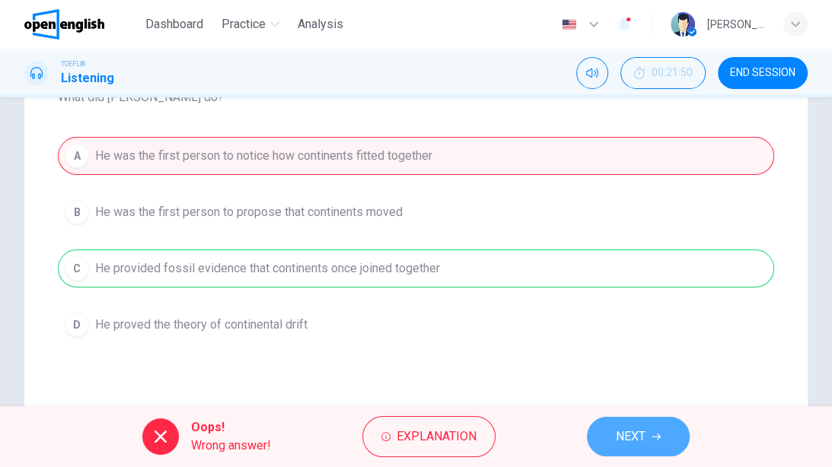
click at [650, 369] on button "NEXT" at bounding box center [638, 437] width 103 height 40
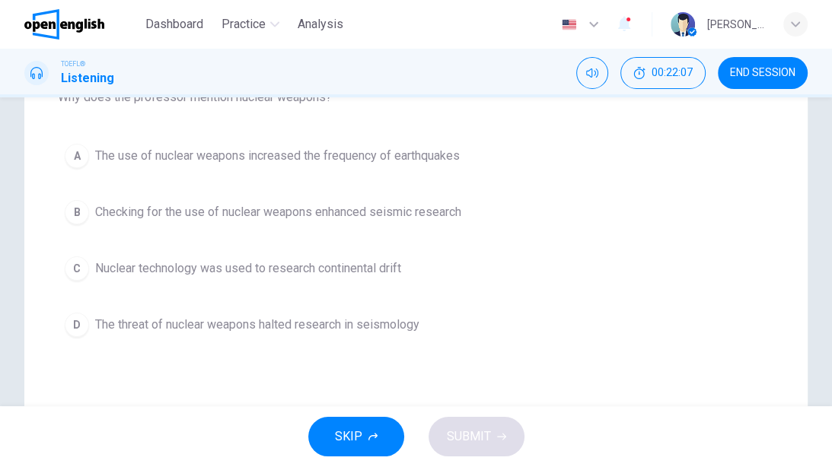
click at [377, 319] on span "The threat of nuclear weapons halted research in seismology" at bounding box center [257, 325] width 324 height 18
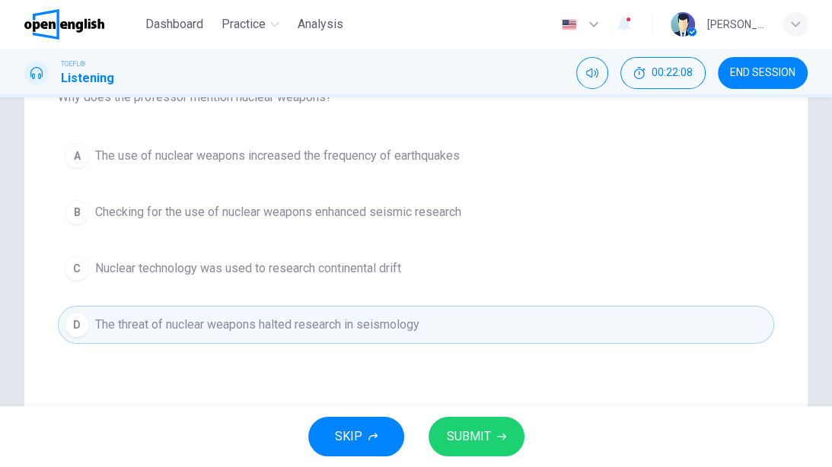
click at [514, 369] on button "SUBMIT" at bounding box center [476, 437] width 96 height 40
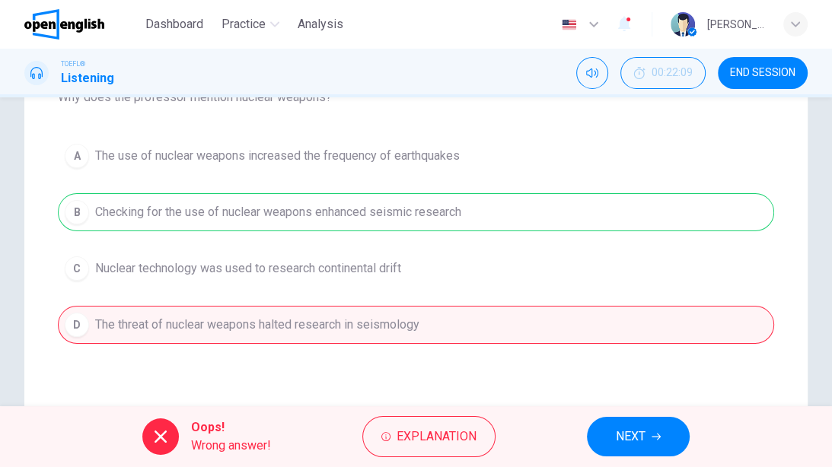
click at [645, 369] on span "NEXT" at bounding box center [630, 436] width 30 height 21
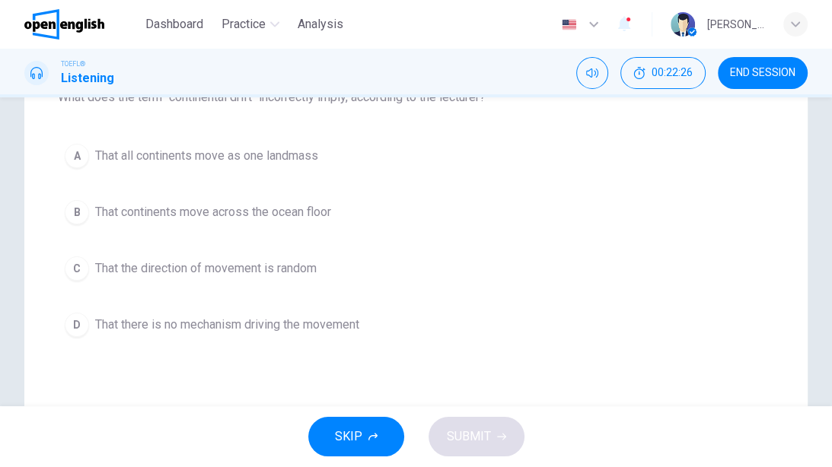
click at [274, 326] on span "That there is no mechanism driving the movement" at bounding box center [227, 325] width 264 height 18
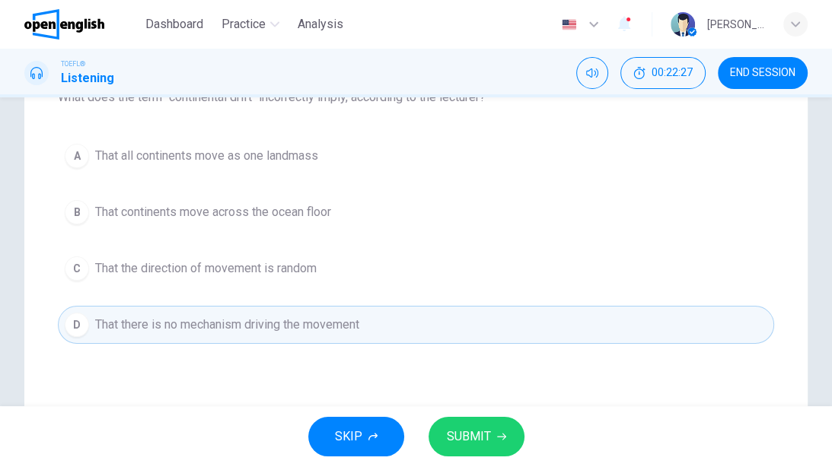
click at [502, 369] on icon "button" at bounding box center [501, 436] width 9 height 9
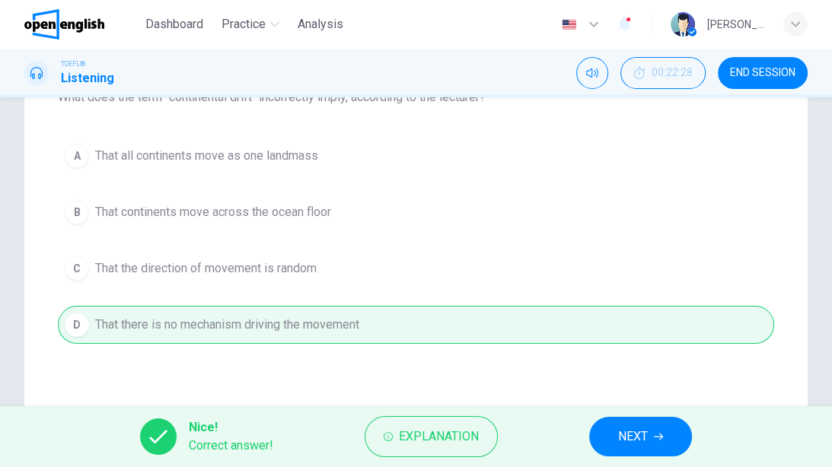
click at [636, 369] on span "NEXT" at bounding box center [633, 436] width 30 height 21
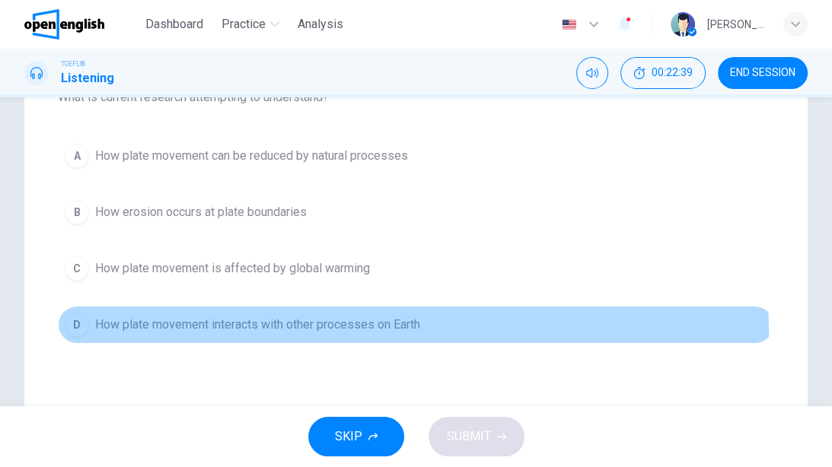
click at [318, 332] on span "How plate movement interacts with other processes on Earth" at bounding box center [257, 325] width 325 height 18
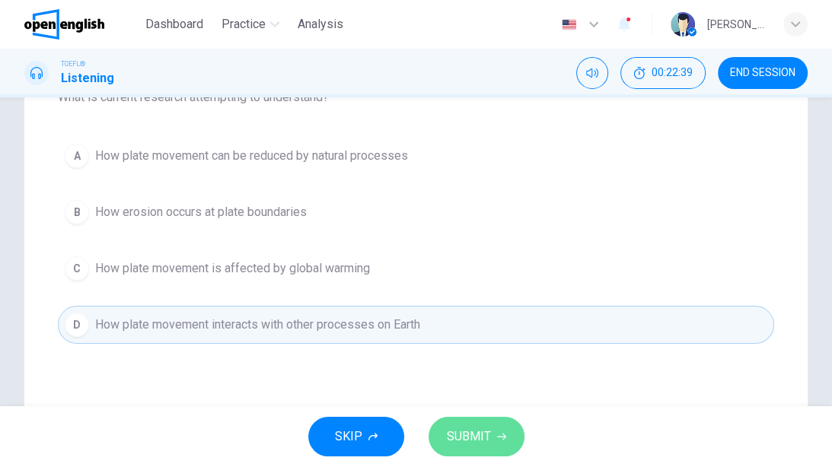
click at [491, 369] on button "SUBMIT" at bounding box center [476, 437] width 96 height 40
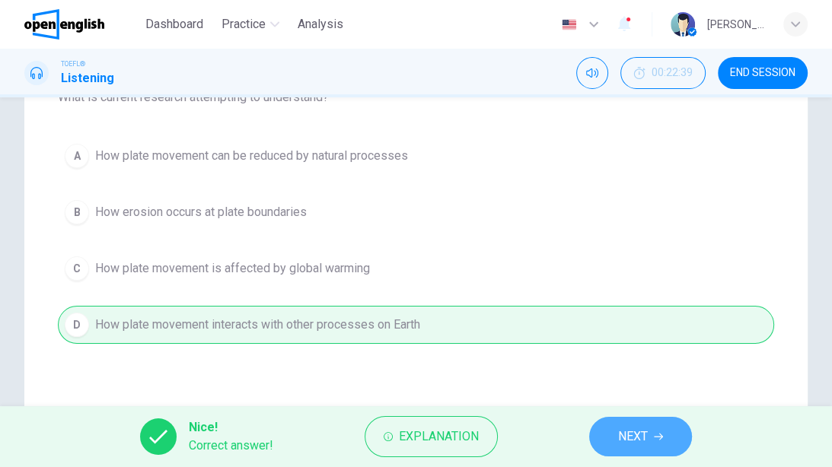
click at [639, 369] on span "NEXT" at bounding box center [633, 436] width 30 height 21
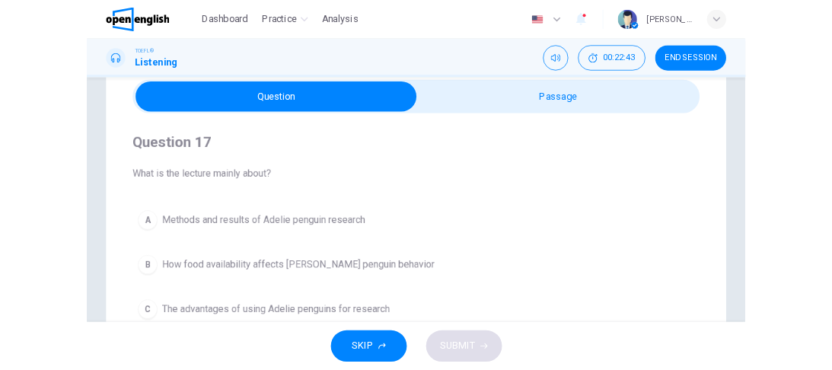
scroll to position [0, 0]
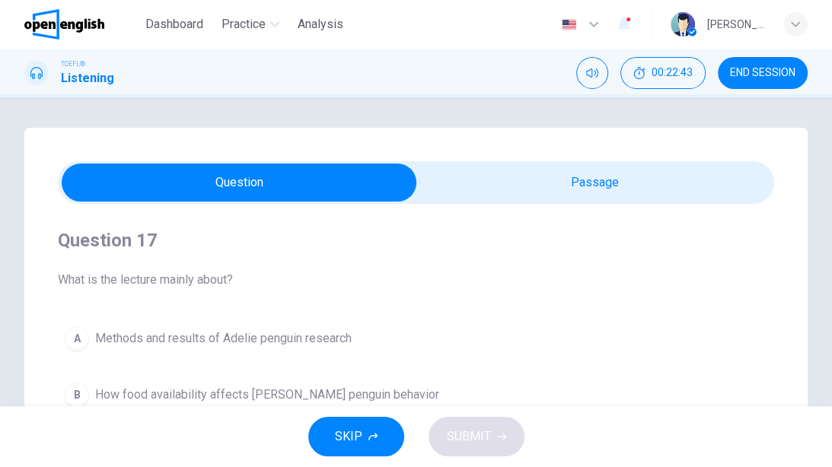
click at [482, 202] on span at bounding box center [416, 182] width 716 height 43
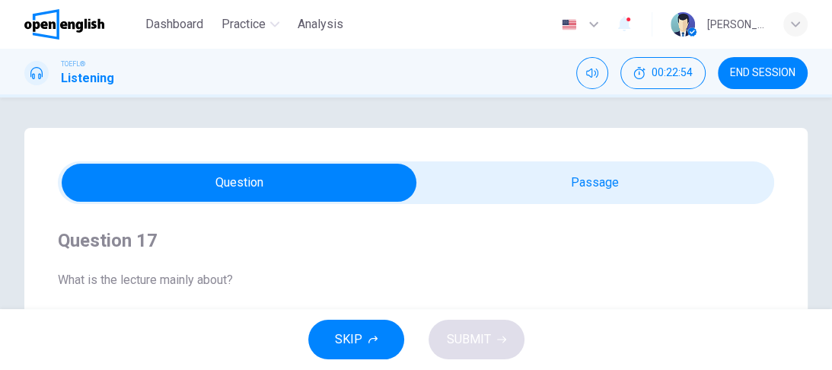
click at [747, 72] on span "END SESSION" at bounding box center [762, 73] width 65 height 12
